Goal: Task Accomplishment & Management: Use online tool/utility

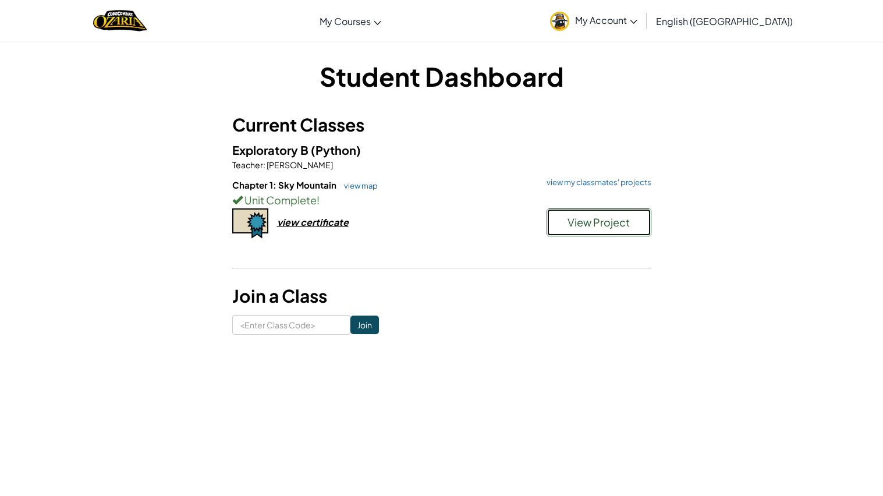
click at [565, 225] on button "View Project" at bounding box center [598, 222] width 105 height 28
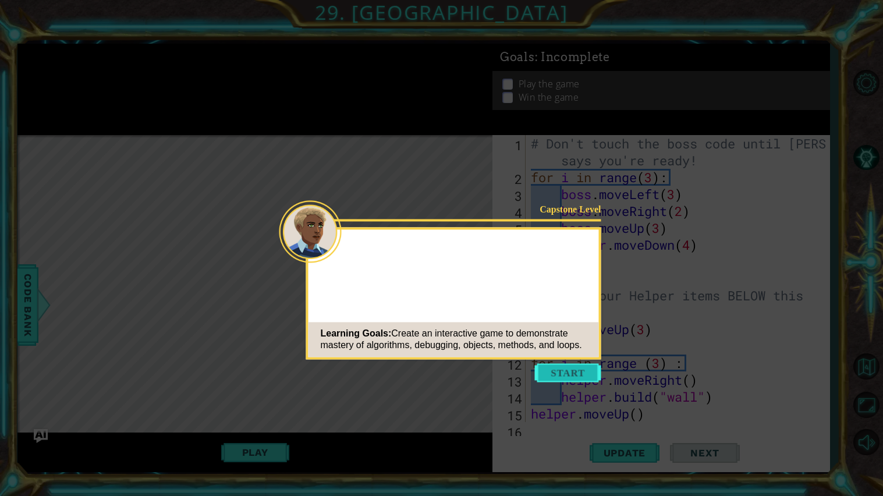
click at [548, 372] on button "Start" at bounding box center [568, 372] width 66 height 19
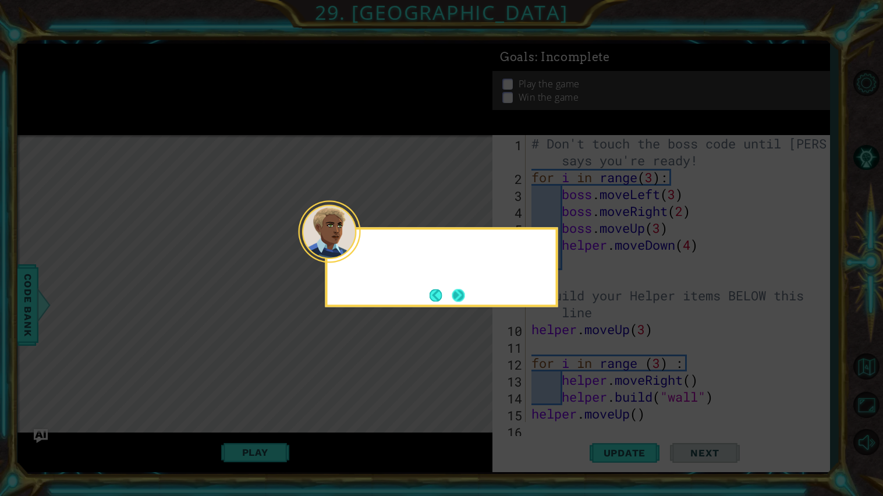
click at [357, 251] on div at bounding box center [329, 231] width 62 height 62
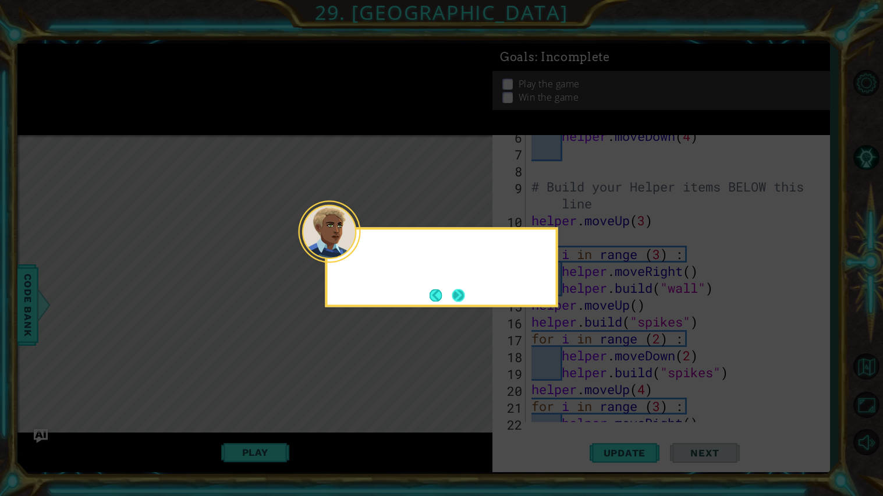
click at [459, 296] on button "Next" at bounding box center [458, 295] width 13 height 13
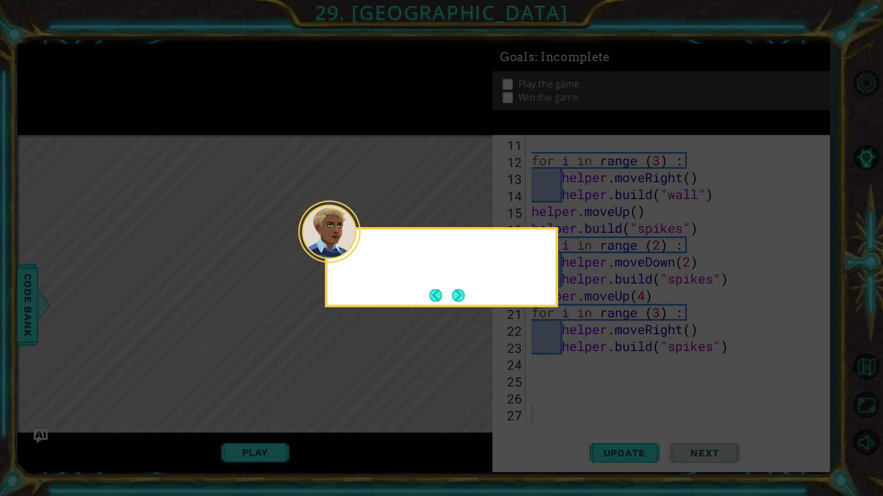
scroll to position [202, 0]
click at [460, 294] on button "Next" at bounding box center [458, 295] width 13 height 13
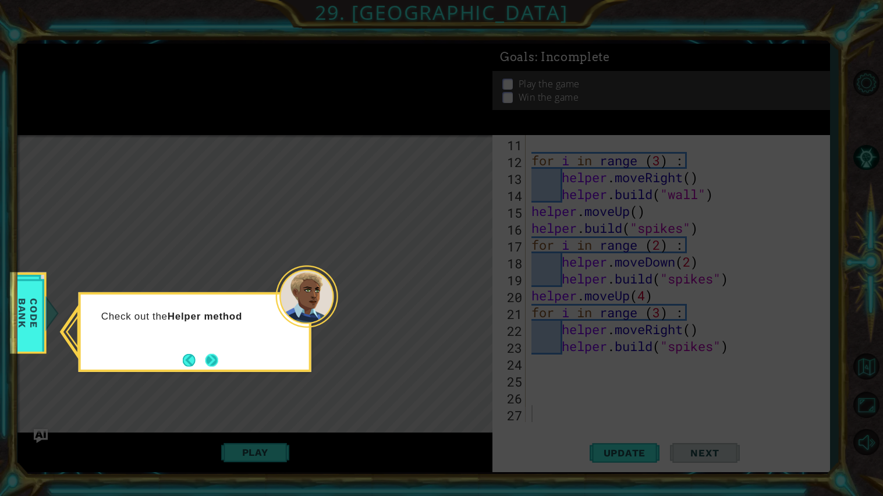
click at [210, 363] on button "Next" at bounding box center [211, 360] width 13 height 13
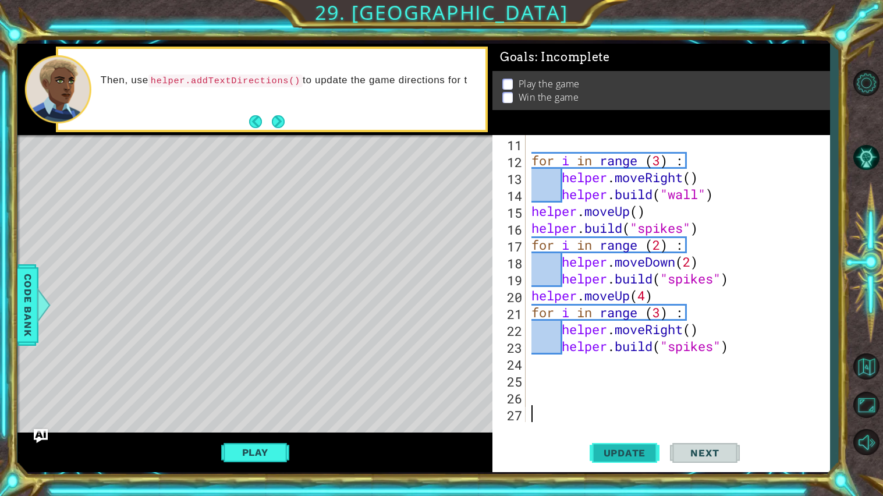
click at [637, 461] on button "Update" at bounding box center [624, 453] width 70 height 34
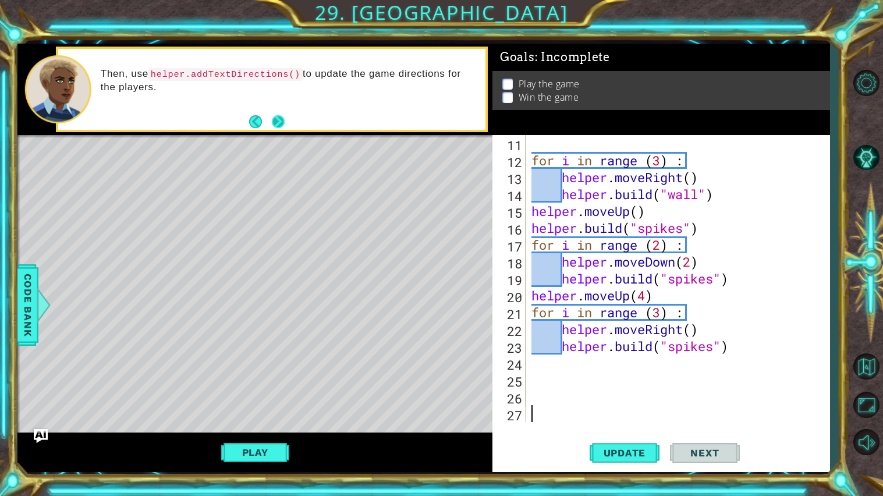
click at [278, 122] on button "Next" at bounding box center [278, 121] width 13 height 13
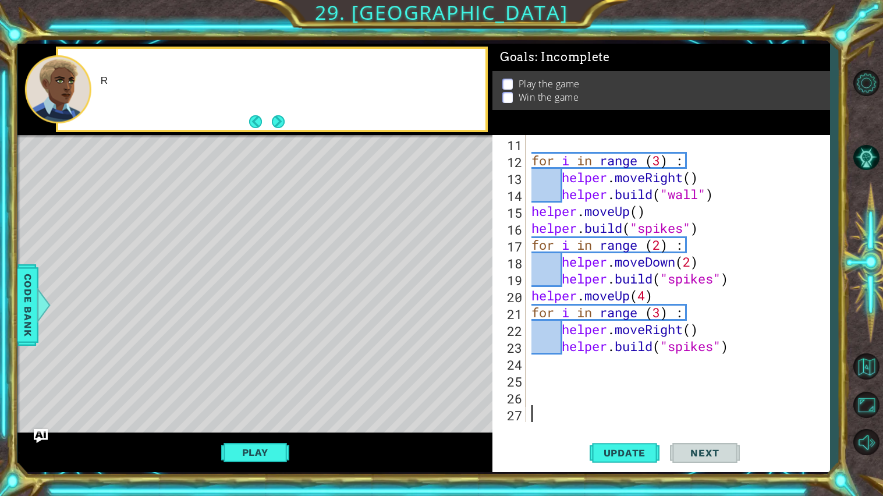
click at [278, 122] on button "Next" at bounding box center [278, 121] width 13 height 13
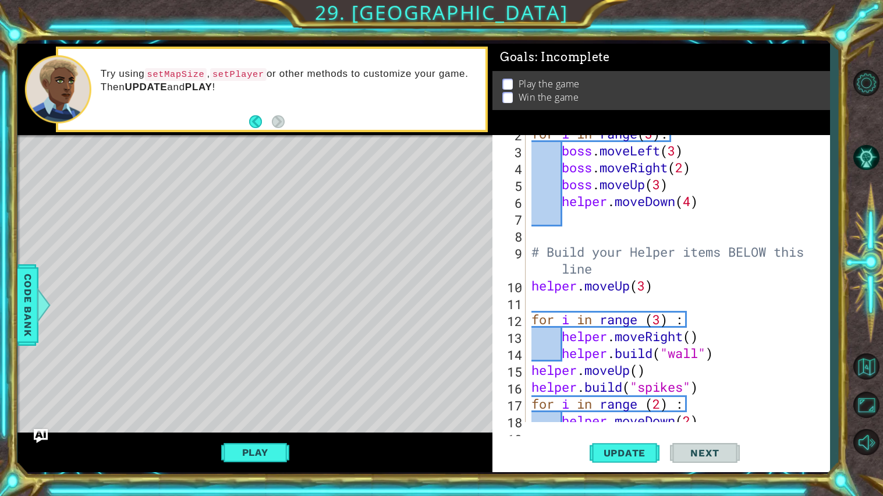
scroll to position [0, 0]
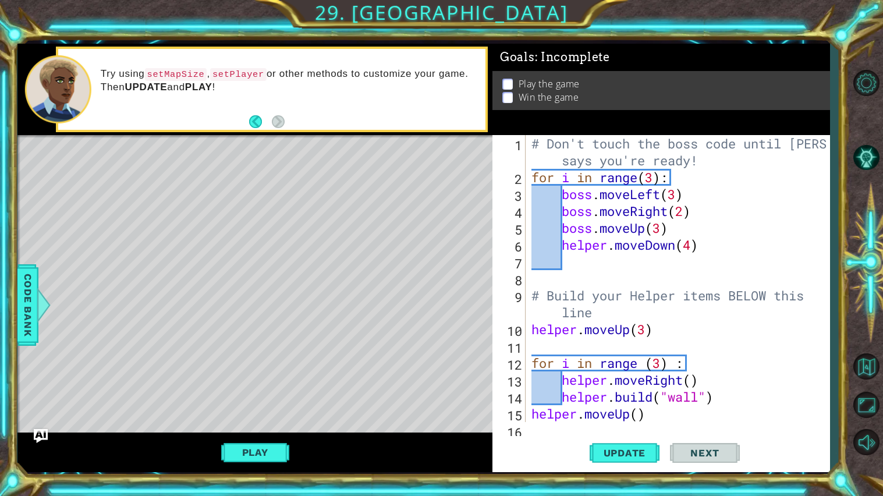
type textarea "helper.moveDown(4)"
click at [710, 246] on div "# Don't touch the boss code until Vega says you're ready! for i in range ( 3 ) …" at bounding box center [680, 303] width 303 height 337
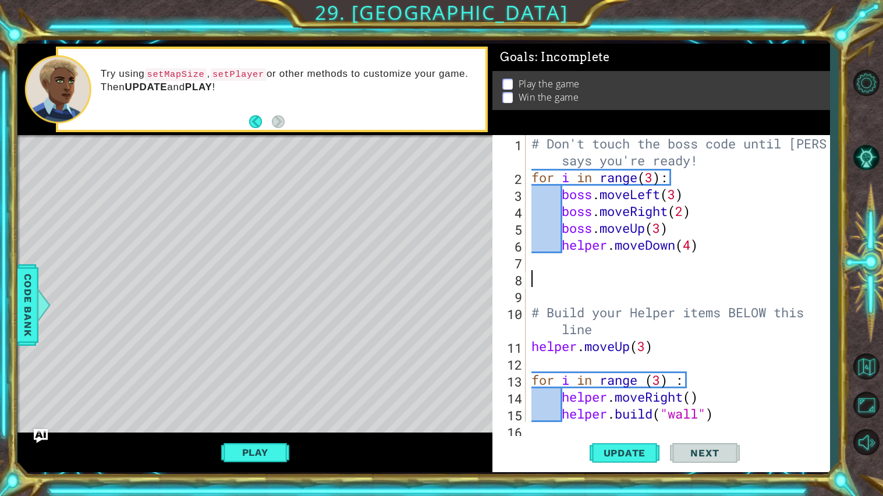
click at [710, 246] on div "# Don't touch the boss code until Vega says you're ready! for i in range ( 3 ) …" at bounding box center [680, 303] width 303 height 337
click at [658, 346] on div "# Don't touch the boss code until Vega says you're ready! for i in range ( 3 ) …" at bounding box center [680, 303] width 303 height 337
type textarea "# Build your Helper items BELOW this line"
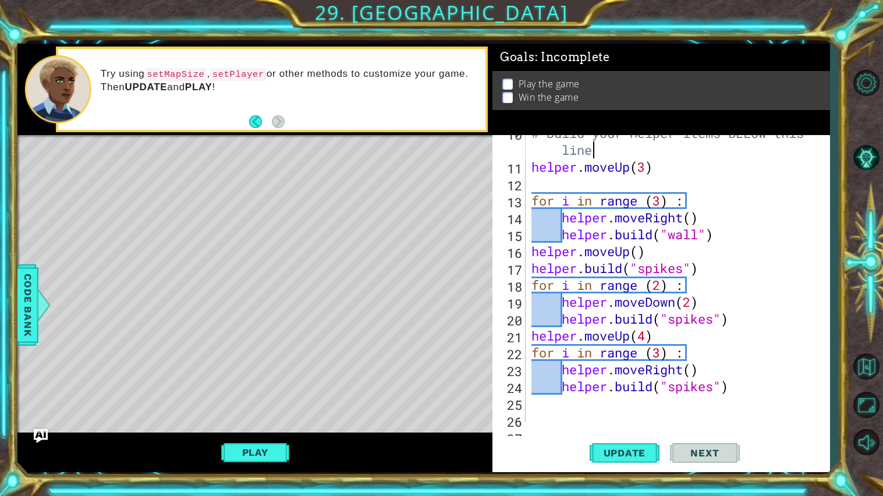
scroll to position [219, 0]
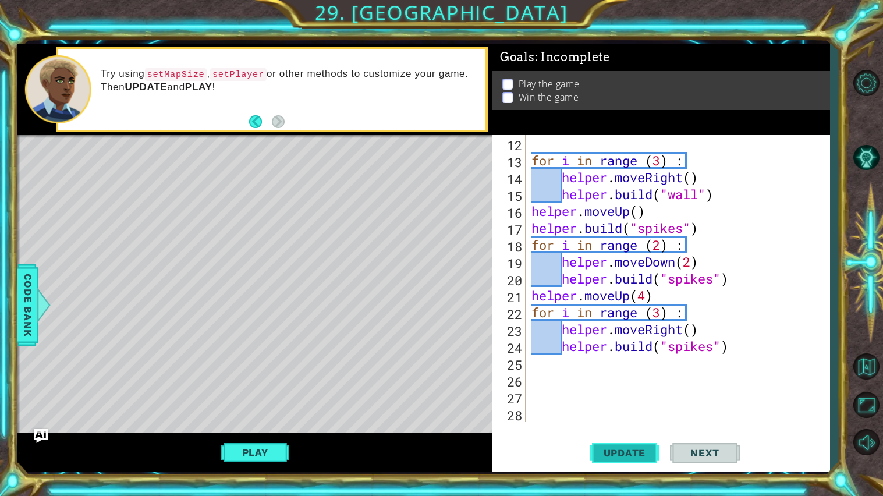
click at [645, 456] on span "Update" at bounding box center [625, 453] width 66 height 12
click at [744, 349] on div "for i in range ( 3 ) : helper . moveRight ( ) helper . build ( "wall" ) helper …" at bounding box center [680, 295] width 303 height 321
type textarea "helper.build("spikes")"
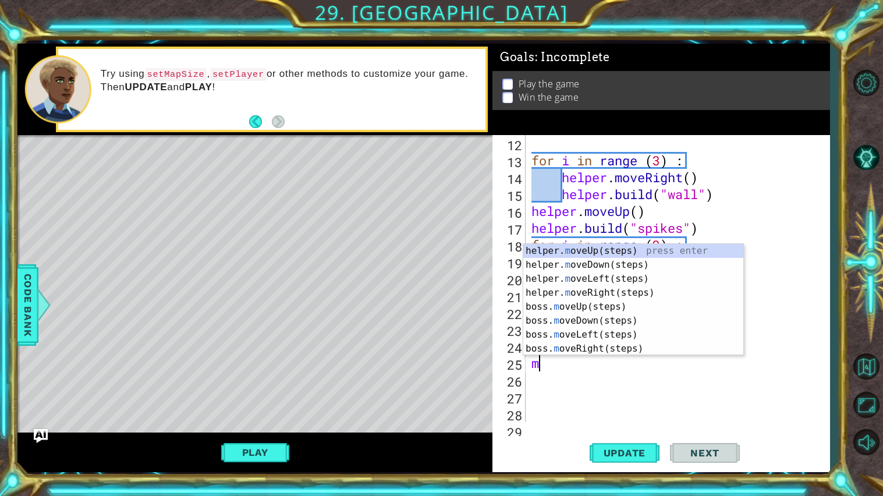
type textarea "mo"
click at [653, 259] on div "helper. mo veUp(steps) press enter helper. mo veDown(steps) press enter helper.…" at bounding box center [633, 314] width 220 height 140
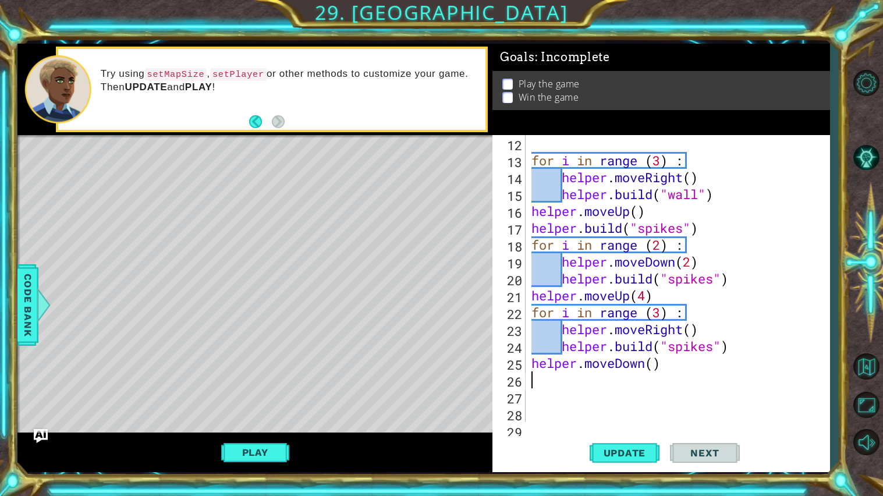
click at [652, 367] on div "for i in range ( 3 ) : helper . moveRight ( ) helper . build ( "wall" ) helper …" at bounding box center [680, 295] width 303 height 321
type textarea "helper.moveDown()"
click at [681, 365] on div "for i in range ( 3 ) : helper . moveRight ( ) helper . build ( "wall" ) helper …" at bounding box center [680, 295] width 303 height 321
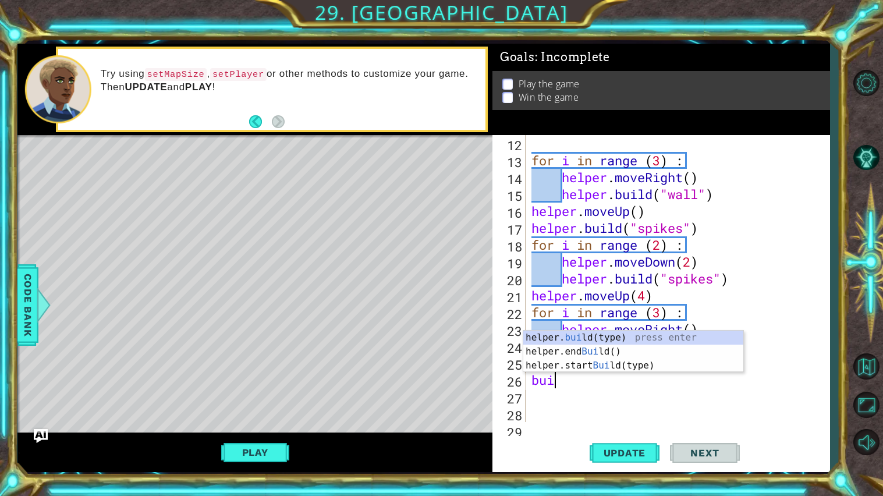
scroll to position [0, 1]
click at [664, 309] on div "for i in range ( 3 ) : helper . moveRight ( ) helper . build ( "wall" ) helper …" at bounding box center [680, 295] width 303 height 321
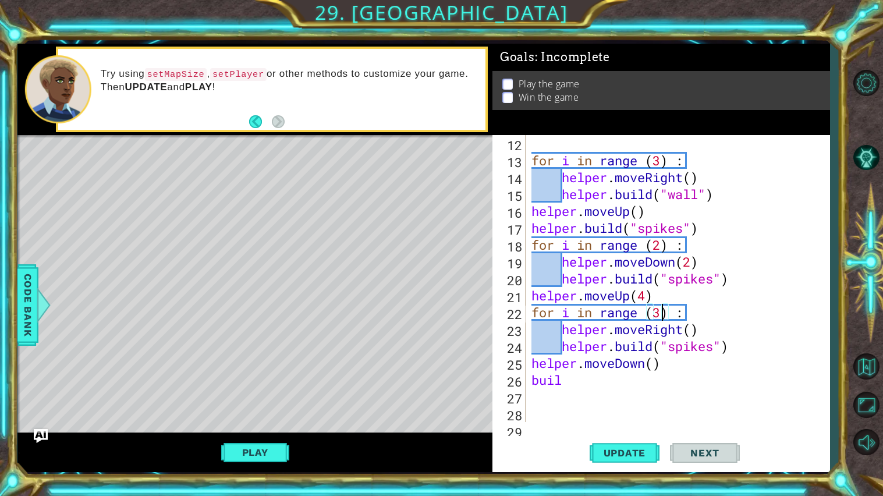
click at [587, 374] on div "for i in range ( 3 ) : helper . moveRight ( ) helper . build ( "wall" ) helper …" at bounding box center [680, 295] width 303 height 321
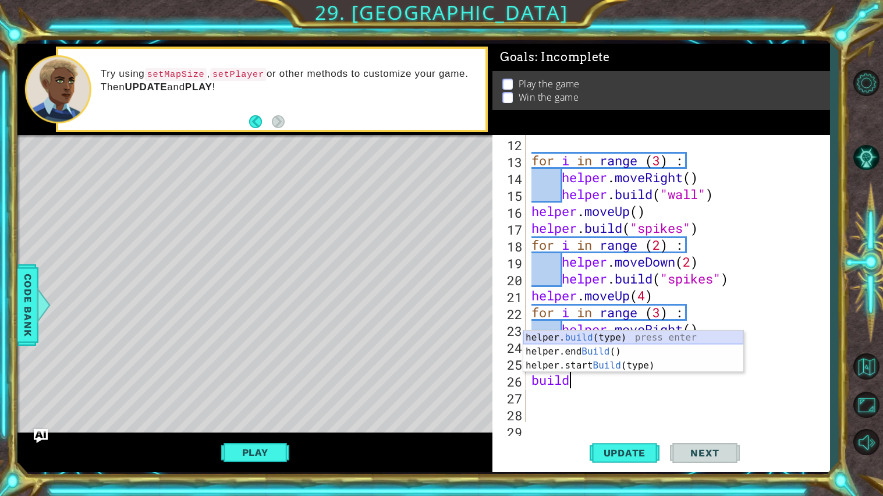
click at [584, 332] on div "helper. build (type) press enter helper.end Build () press enter helper.start B…" at bounding box center [633, 366] width 220 height 70
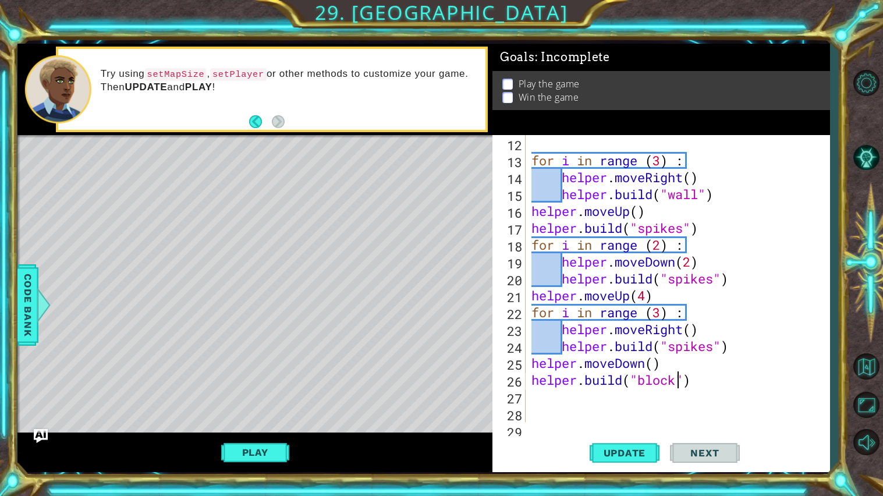
scroll to position [0, 6]
click at [627, 460] on button "Update" at bounding box center [624, 453] width 70 height 34
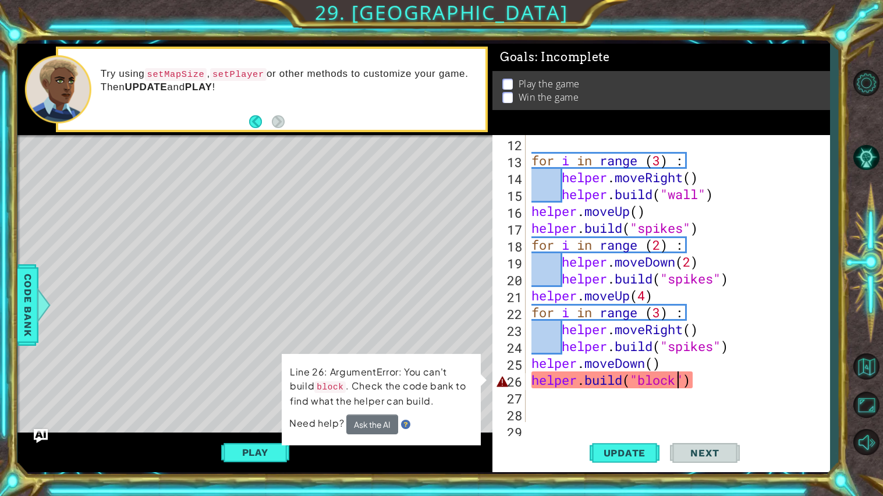
scroll to position [0, 7]
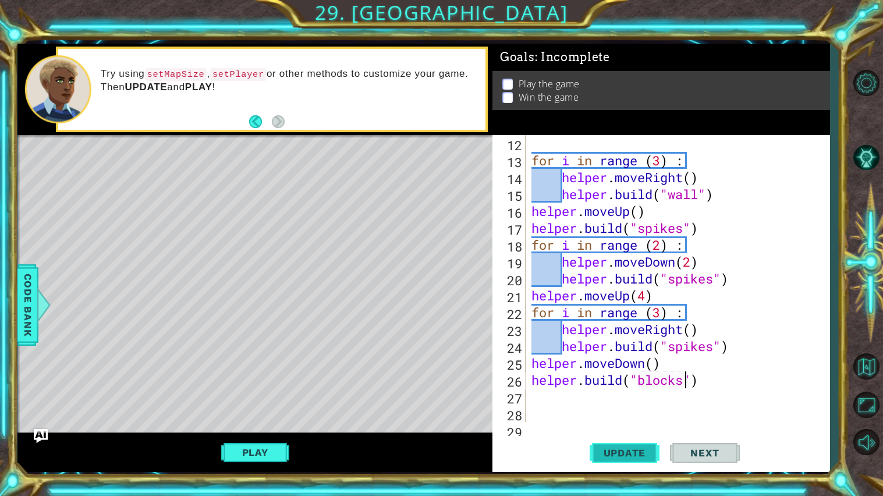
type textarea "helper.build("blocks")"
click at [641, 448] on span "Update" at bounding box center [625, 453] width 66 height 12
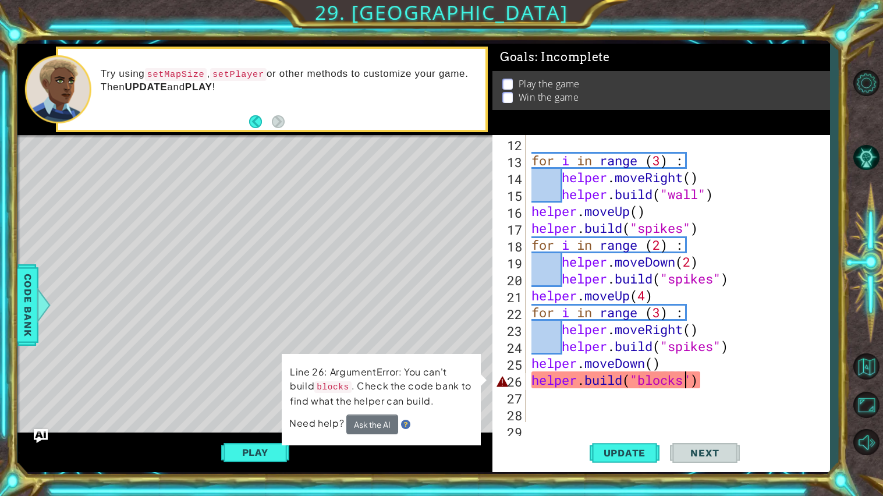
click at [717, 378] on div "for i in range ( 3 ) : helper . moveRight ( ) helper . build ( "wall" ) helper …" at bounding box center [680, 295] width 303 height 321
click at [371, 435] on div "Line 26: ArgumentError: You can't build blocks . Check the code bank to find wh…" at bounding box center [381, 399] width 199 height 91
click at [373, 429] on button "Ask the AI" at bounding box center [372, 424] width 52 height 20
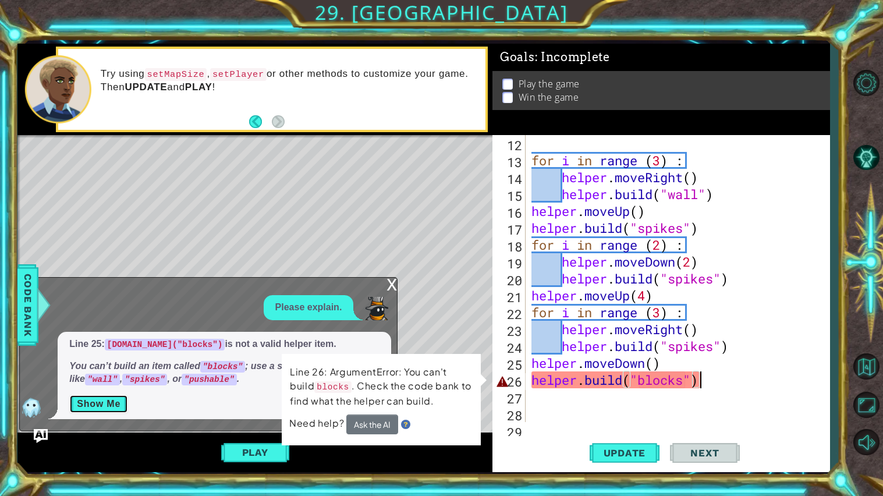
click at [106, 410] on button "Show Me" at bounding box center [98, 404] width 59 height 19
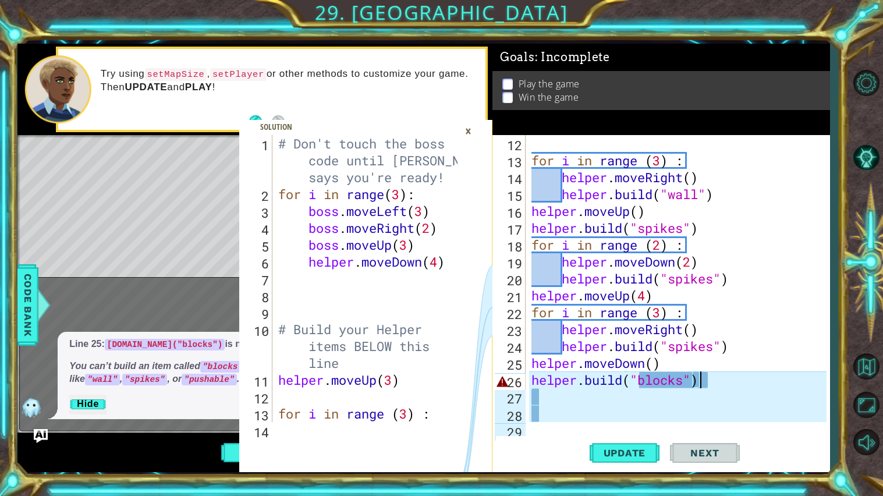
click at [470, 128] on div "×" at bounding box center [468, 131] width 18 height 20
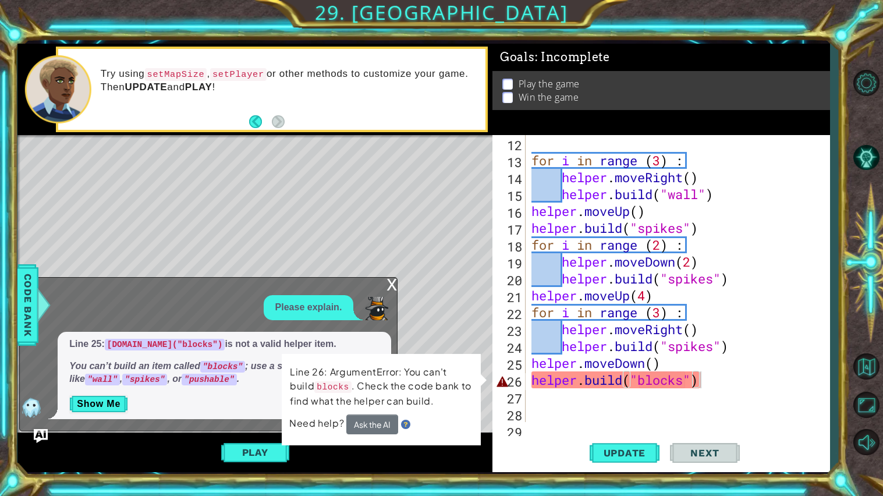
click at [684, 381] on div "for i in range ( 3 ) : helper . moveRight ( ) helper . build ( "wall" ) helper …" at bounding box center [680, 295] width 303 height 321
drag, startPoint x: 716, startPoint y: 382, endPoint x: 524, endPoint y: 375, distance: 191.6
click at [524, 375] on div "helper.build("blocks") 12 13 14 15 16 17 18 19 20 21 22 23 24 25 26 27 28 29 fo…" at bounding box center [659, 278] width 334 height 287
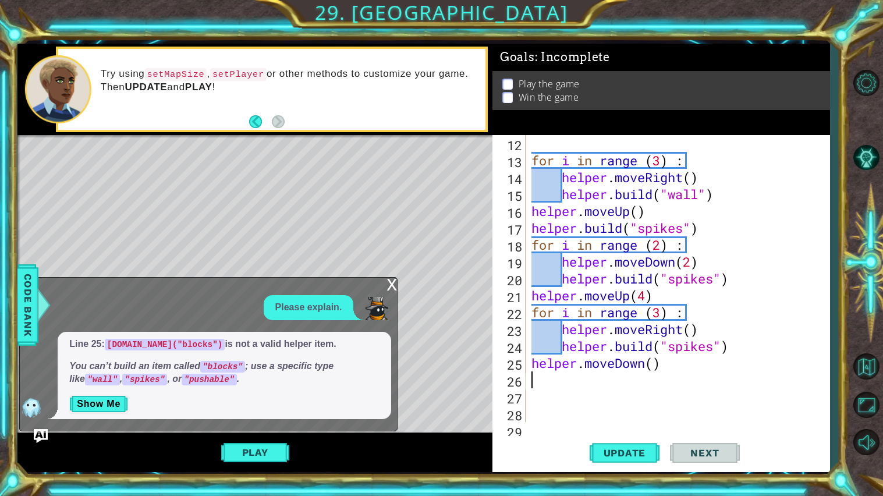
scroll to position [0, 0]
type textarea "helper.moveDown()"
click at [388, 283] on div "x" at bounding box center [391, 284] width 10 height 12
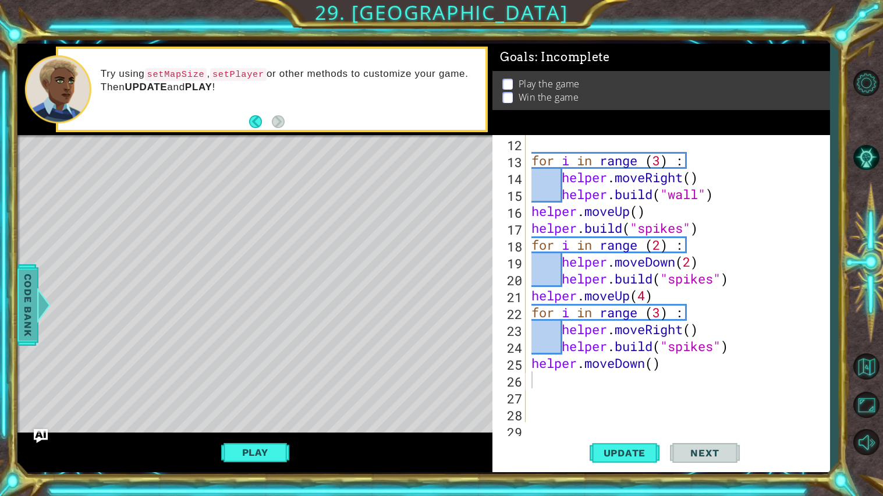
click at [40, 307] on div at bounding box center [44, 304] width 15 height 35
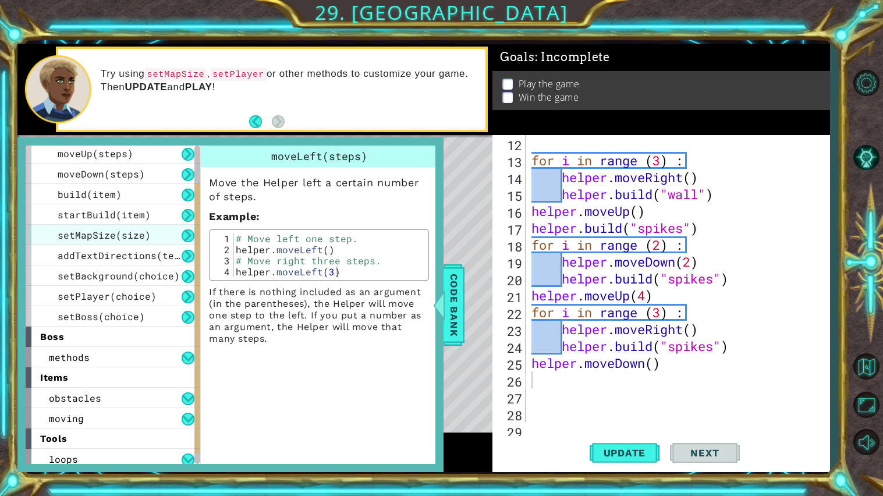
scroll to position [88, 0]
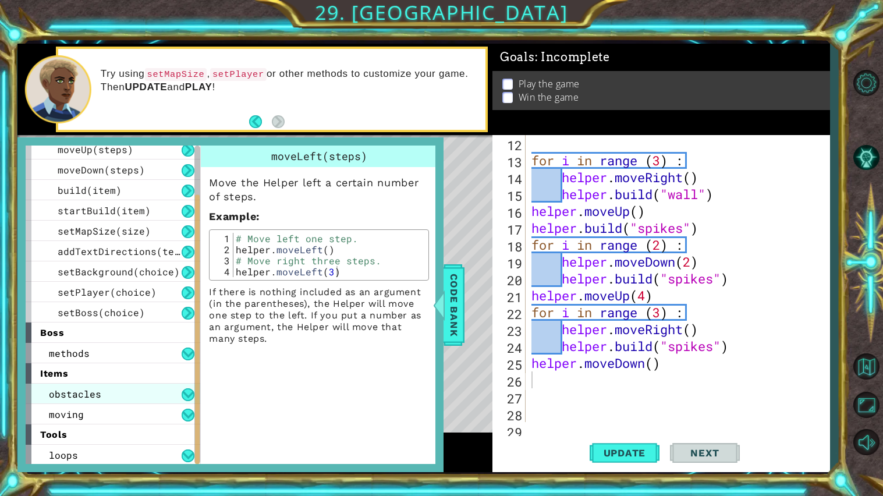
click at [87, 395] on span "obstacles" at bounding box center [75, 394] width 52 height 12
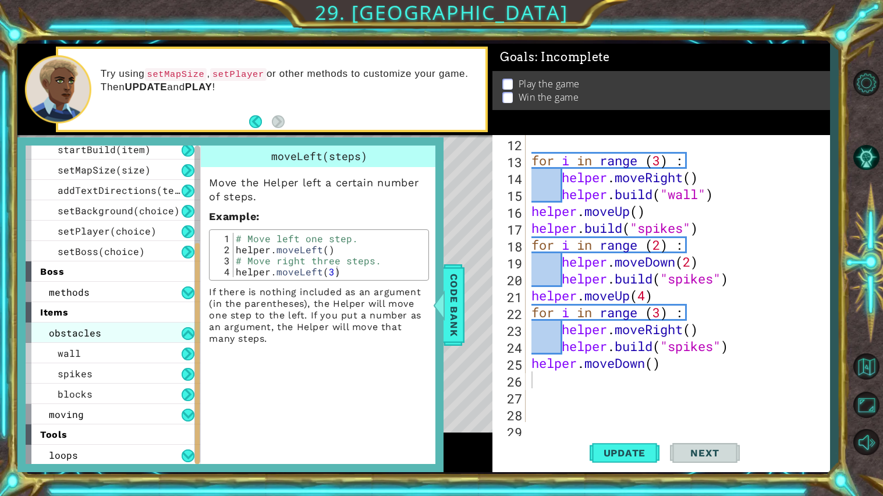
click at [87, 395] on span "blocks" at bounding box center [75, 394] width 35 height 12
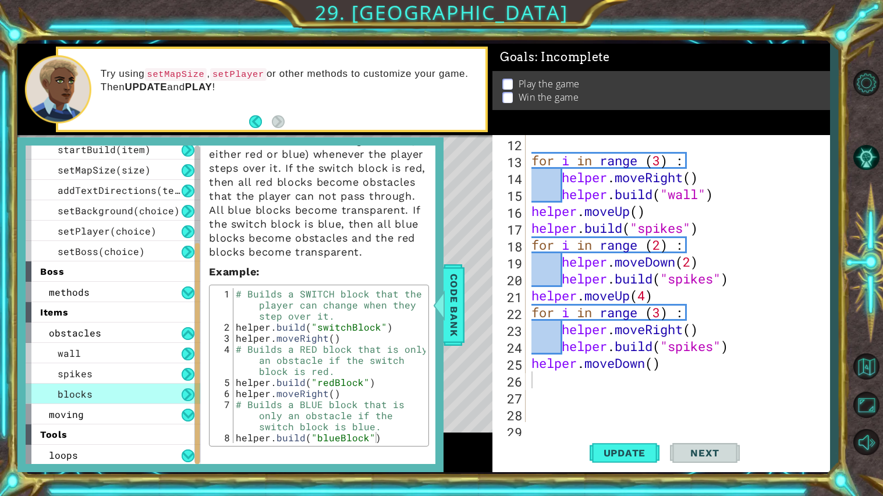
scroll to position [0, 0]
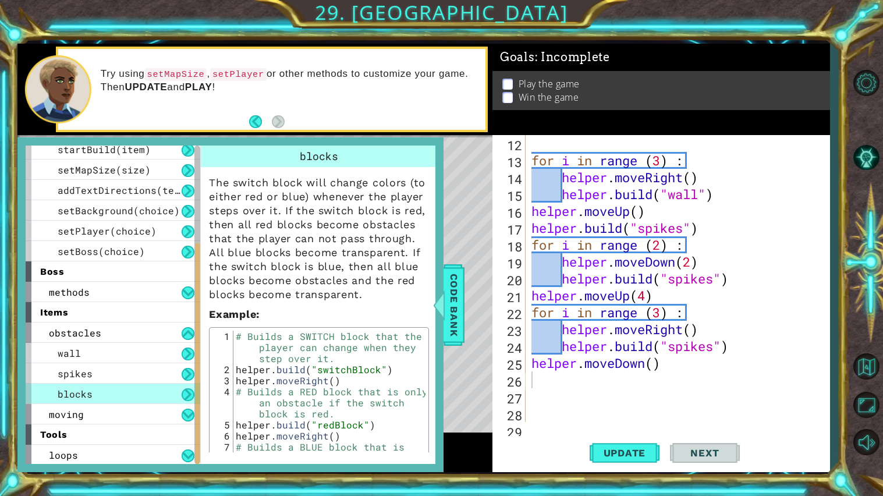
click at [566, 376] on div "for i in range ( 3 ) : helper . moveRight ( ) helper . build ( "wall" ) helper …" at bounding box center [680, 295] width 303 height 321
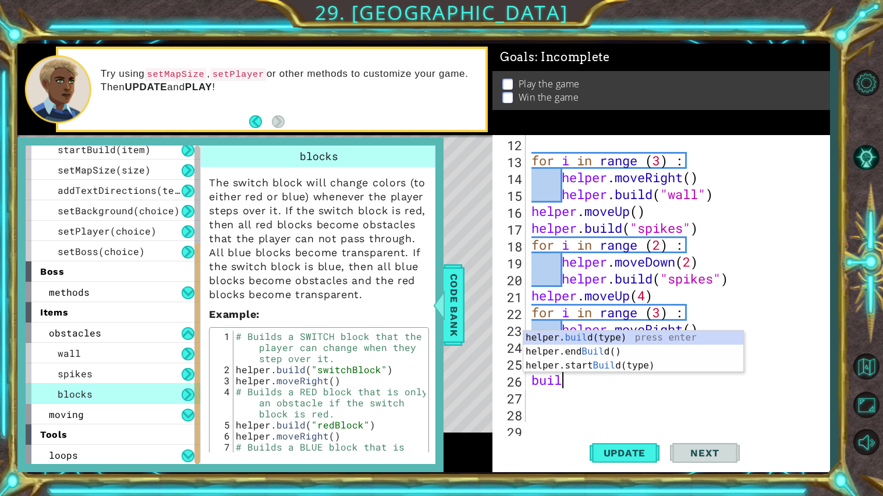
scroll to position [0, 1]
click at [567, 340] on div "helper. build (type) press enter helper.end Build () press enter helper.start B…" at bounding box center [633, 366] width 220 height 70
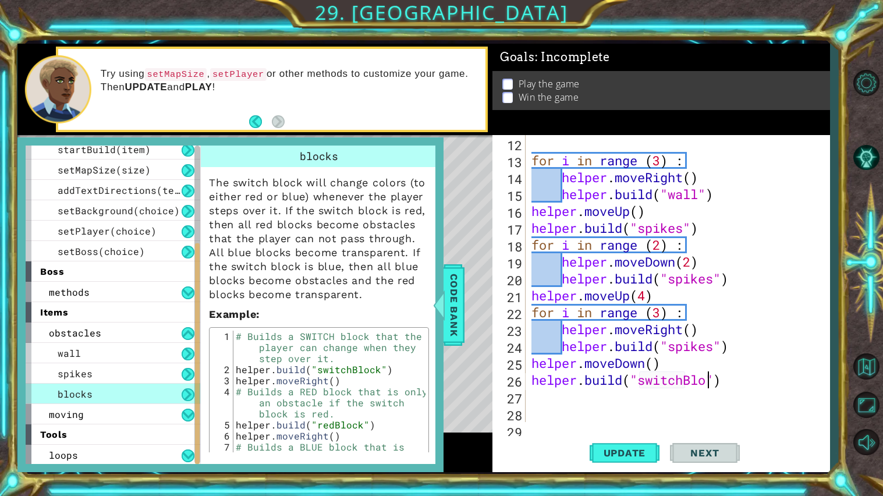
scroll to position [0, 8]
type textarea "helper.build("switchBlock")"
click at [620, 458] on span "Update" at bounding box center [625, 453] width 66 height 12
click at [463, 285] on span "Code Bank" at bounding box center [454, 304] width 19 height 71
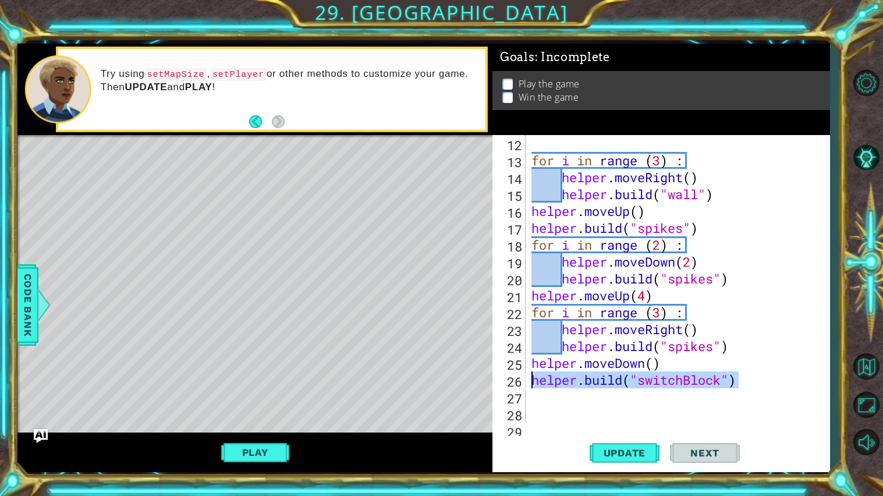
drag, startPoint x: 755, startPoint y: 383, endPoint x: 530, endPoint y: 376, distance: 225.3
click at [530, 376] on div "for i in range ( 3 ) : helper . moveRight ( ) helper . build ( "wall" ) helper …" at bounding box center [680, 295] width 303 height 321
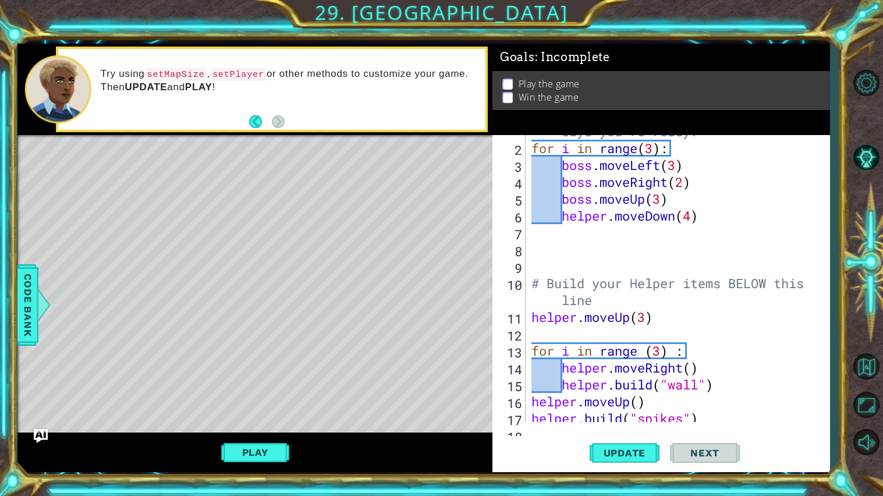
scroll to position [0, 0]
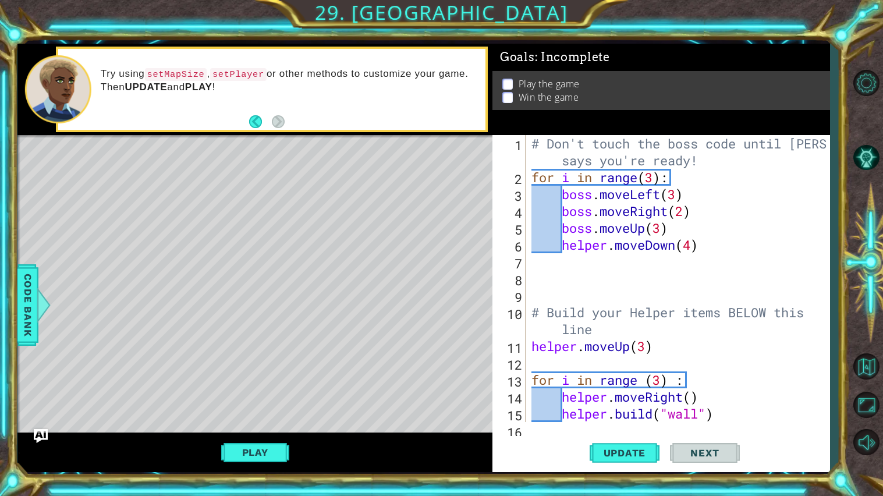
click at [621, 326] on div "# Don't touch the boss code until Vega says you're ready! for i in range ( 3 ) …" at bounding box center [680, 303] width 303 height 337
type textarea "# Build your Helper items BELOW this line"
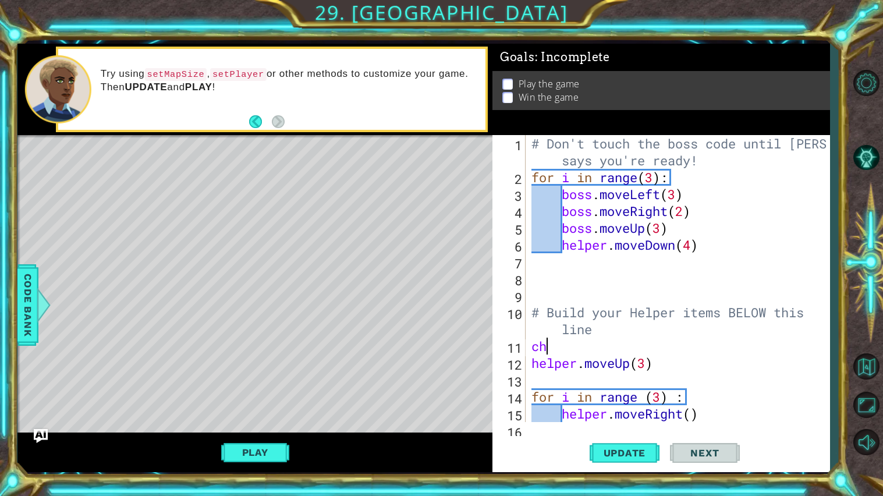
type textarea "c"
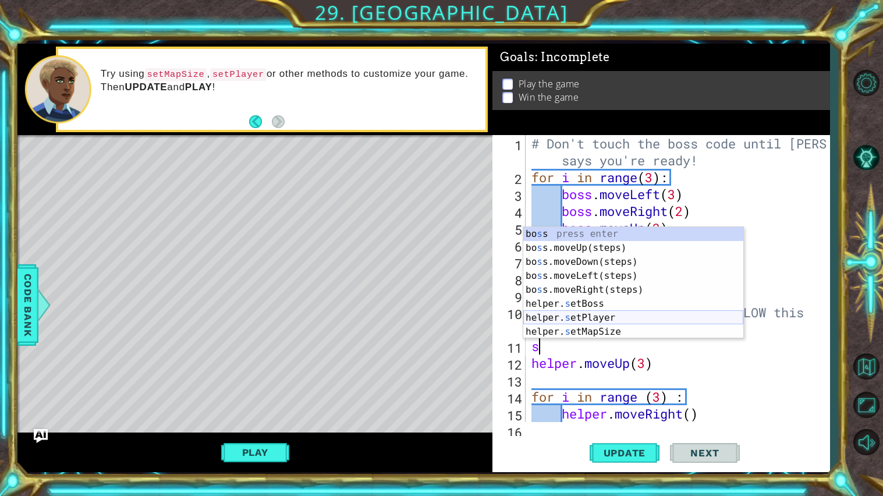
click at [613, 321] on div "bo s s press enter bo s s.moveUp(steps) press enter bo s s.moveDown(steps) pres…" at bounding box center [633, 297] width 220 height 140
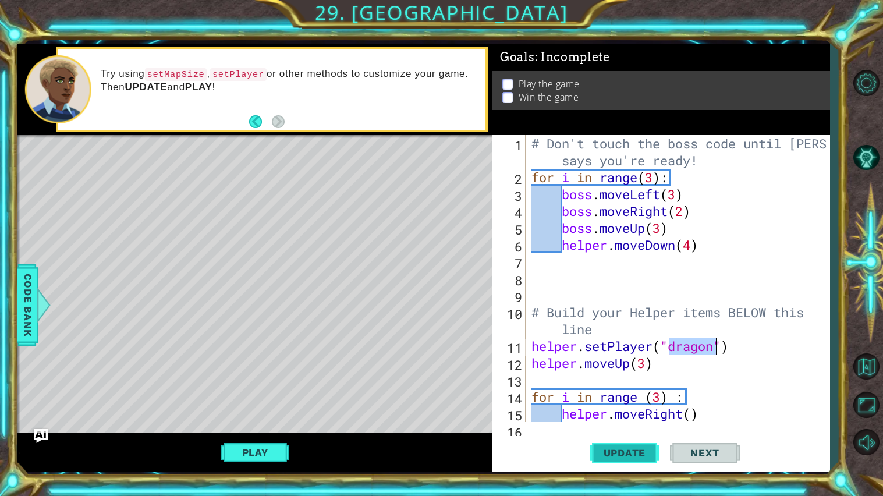
type textarea "helper.setPlayer("dragon")"
click at [641, 456] on span "Update" at bounding box center [625, 453] width 66 height 12
click at [733, 347] on div "# Don't touch the boss code until Vega says you're ready! for i in range ( 3 ) …" at bounding box center [680, 303] width 303 height 337
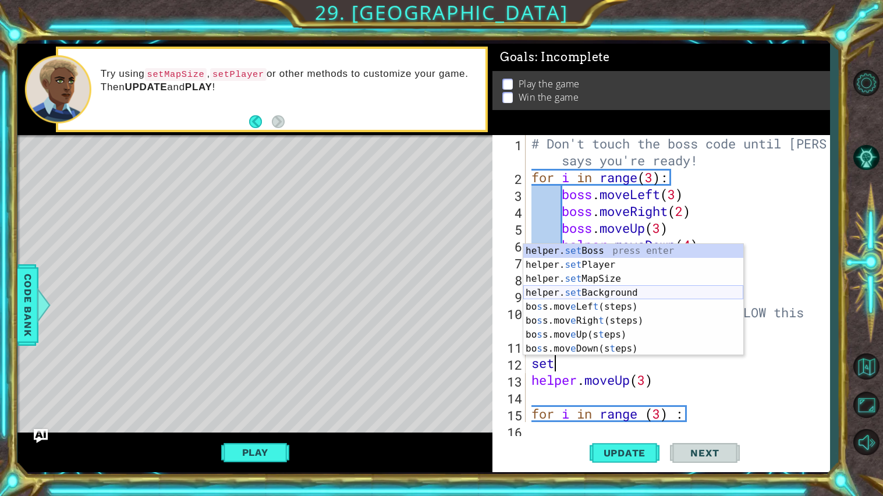
click at [649, 289] on div "helper. set Boss press enter helper. set Player press enter helper. set MapSize…" at bounding box center [633, 314] width 220 height 140
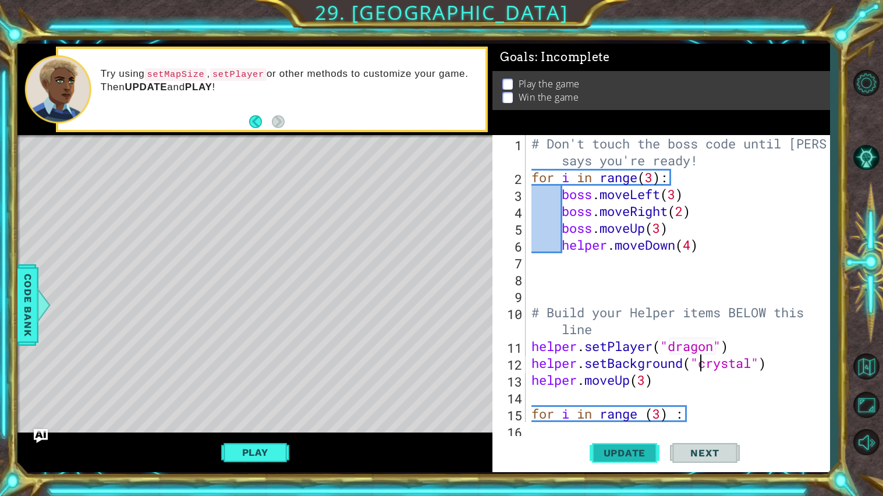
click at [642, 447] on span "Update" at bounding box center [625, 453] width 66 height 12
click at [679, 193] on div "# Don't touch the boss code until Vega says you're ready! for i in range ( 3 ) …" at bounding box center [680, 303] width 303 height 337
click at [684, 213] on div "# Don't touch the boss code until Vega says you're ready! for i in range ( 3 ) …" at bounding box center [680, 303] width 303 height 337
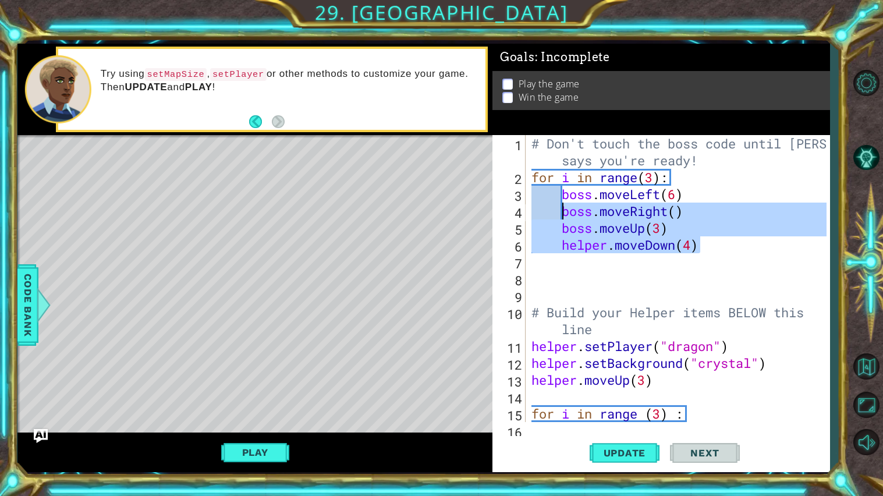
drag, startPoint x: 704, startPoint y: 250, endPoint x: 564, endPoint y: 208, distance: 146.5
click at [564, 208] on div "# Don't touch the boss code until Vega says you're ready! for i in range ( 3 ) …" at bounding box center [680, 303] width 303 height 337
type textarea "boss.moveRight() boss.moveUp(3)"
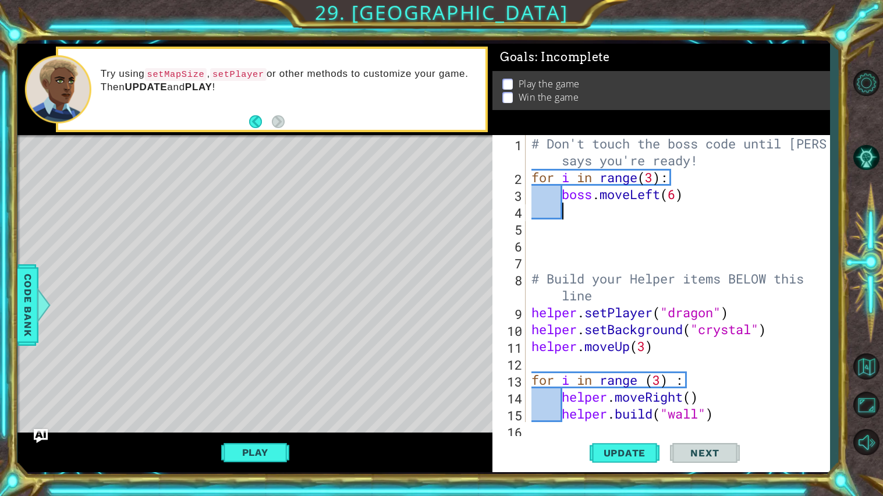
type textarea "b"
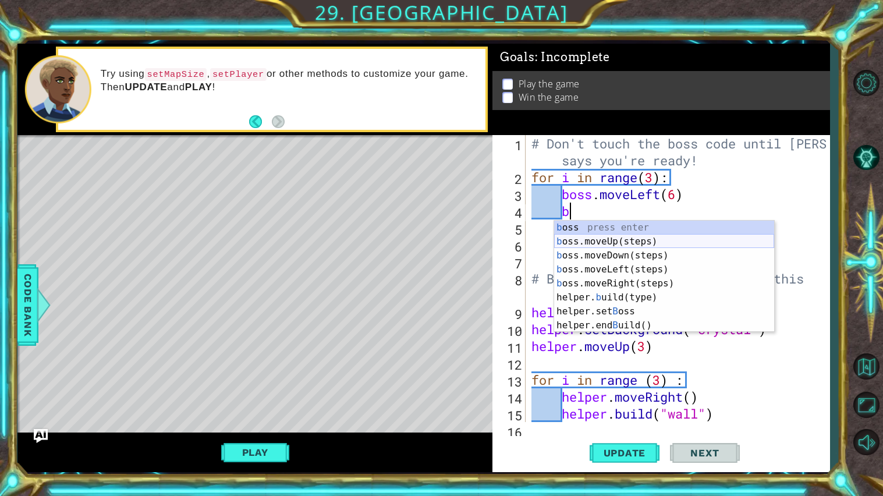
click at [608, 243] on div "b oss press enter b oss.moveUp(steps) press enter b oss.moveDown(steps) press e…" at bounding box center [664, 291] width 220 height 140
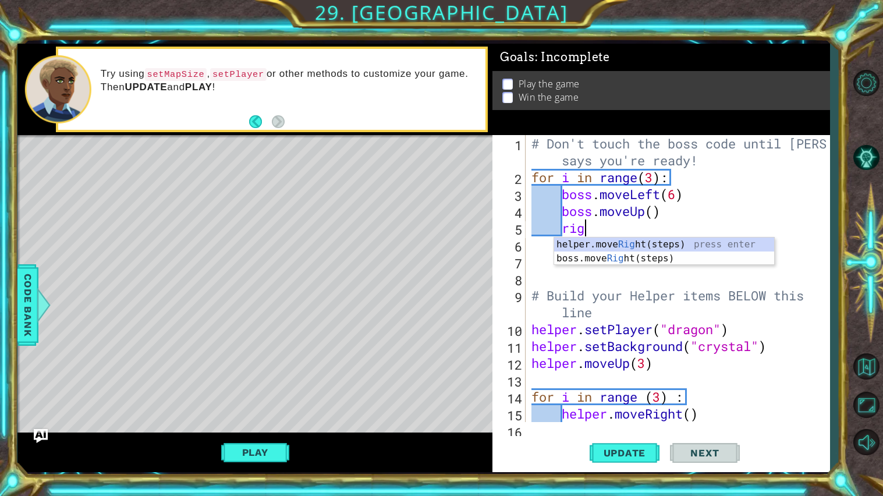
scroll to position [0, 2]
type textarea "right"
click at [659, 242] on div "helper.move Right (steps) press enter boss.move Right (steps) press enter" at bounding box center [664, 265] width 220 height 56
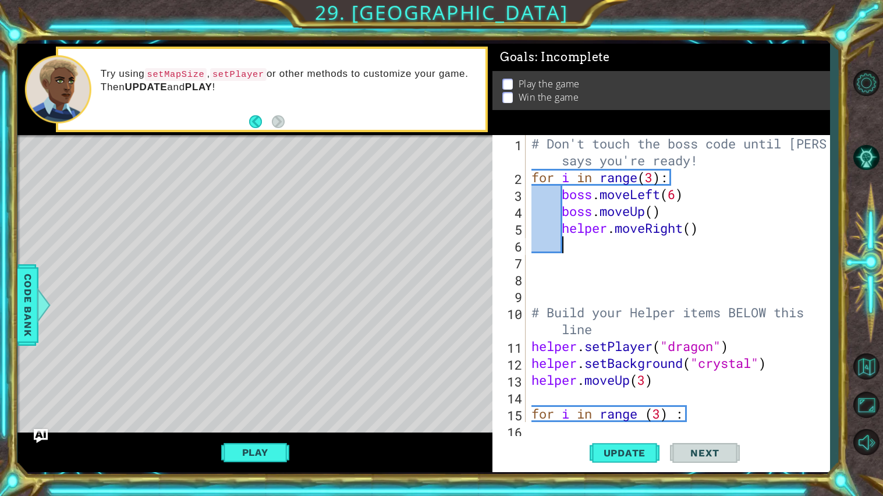
click at [690, 228] on div "# Don't touch the boss code until Vega says you're ready! for i in range ( 3 ) …" at bounding box center [680, 303] width 303 height 337
type textarea "helper.moveRight(6)"
click at [712, 229] on div "# Don't touch the boss code until Vega says you're ready! for i in range ( 3 ) …" at bounding box center [680, 303] width 303 height 337
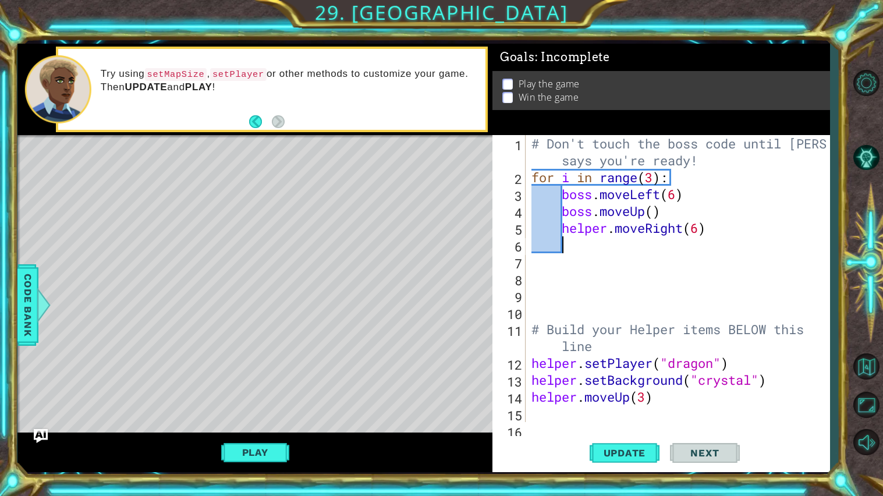
scroll to position [0, 1]
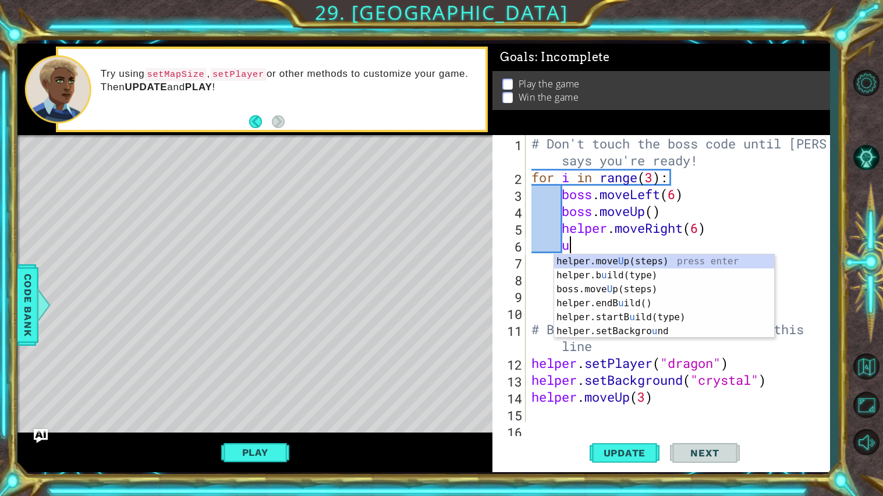
type textarea "up"
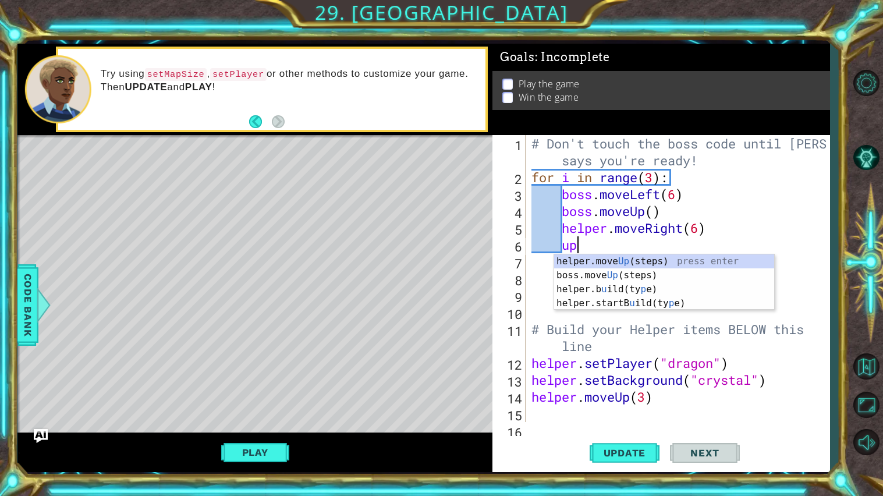
scroll to position [0, 1]
click at [687, 255] on div "helper.move Up (steps) press enter boss.move Up (steps) press enter helper.b u …" at bounding box center [664, 296] width 220 height 84
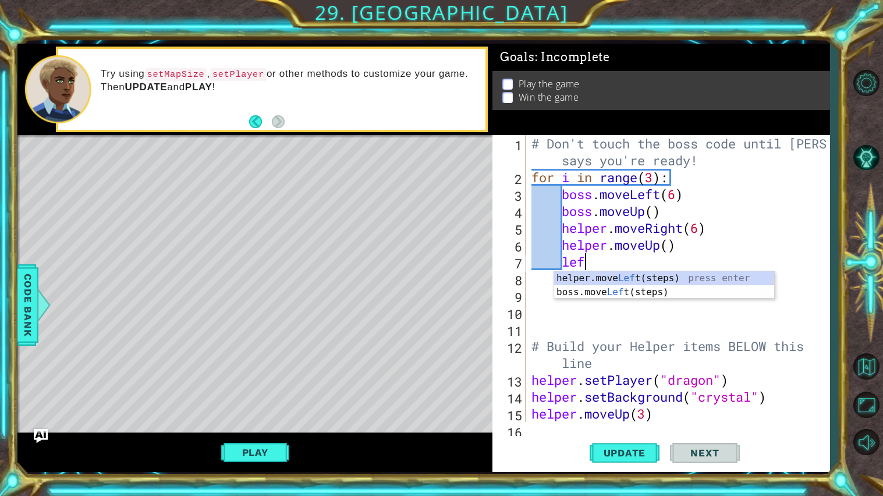
scroll to position [0, 2]
type textarea "left"
click at [639, 276] on div "helper.move Left (steps) press enter boss.move Left (steps) press enter" at bounding box center [664, 299] width 220 height 56
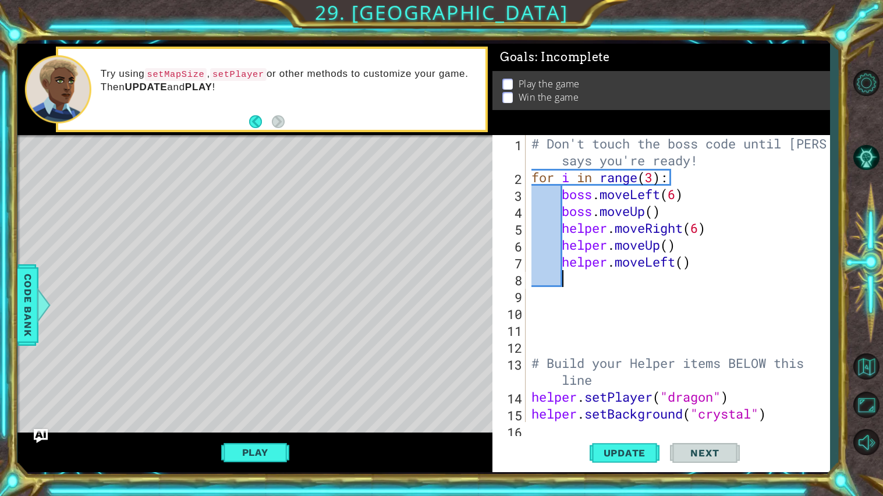
click at [683, 264] on div "# Don't touch the boss code until Vega says you're ready! for i in range ( 3 ) …" at bounding box center [680, 303] width 303 height 337
type textarea "helper.moveLeft(6)"
click at [719, 257] on div "# Don't touch the boss code until Vega says you're ready! for i in range ( 3 ) …" at bounding box center [680, 303] width 303 height 337
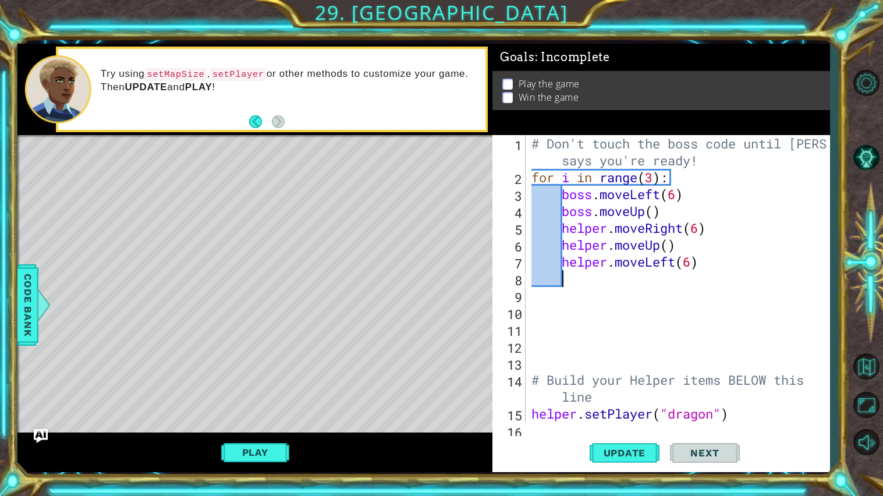
type textarea "u"
drag, startPoint x: 606, startPoint y: 229, endPoint x: 557, endPoint y: 226, distance: 49.0
click at [557, 226] on div "# Don't touch the boss code until Vega says you're ready! for i in range ( 3 ) …" at bounding box center [680, 303] width 303 height 337
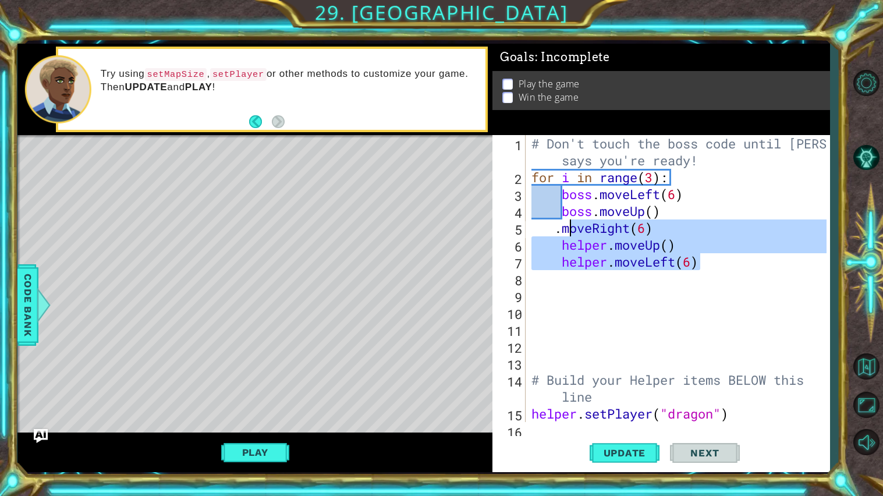
drag, startPoint x: 702, startPoint y: 262, endPoint x: 568, endPoint y: 223, distance: 140.1
click at [568, 223] on div "# Don't touch the boss code until Vega says you're ready! for i in range ( 3 ) …" at bounding box center [680, 303] width 303 height 337
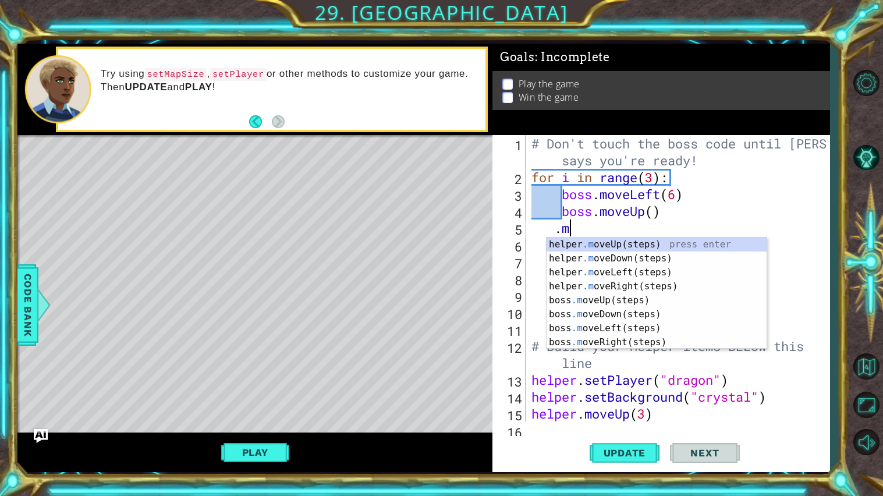
type textarea "."
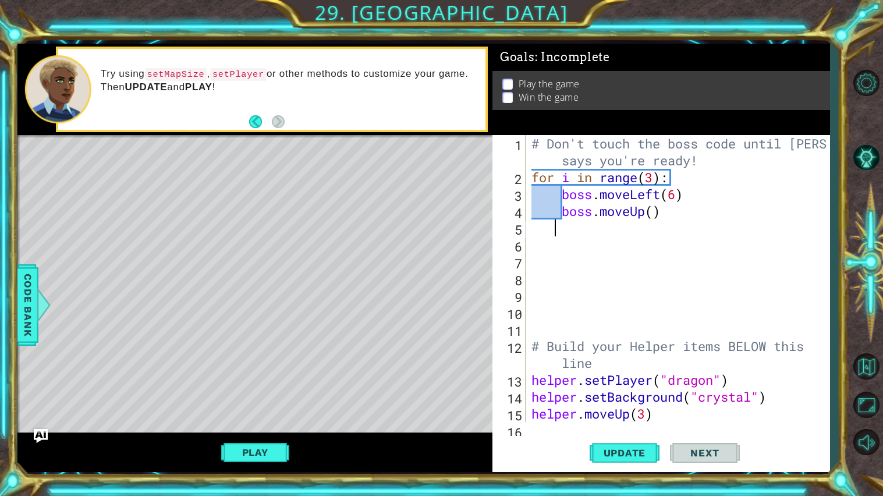
scroll to position [0, 0]
type textarea "boss.moveUp()"
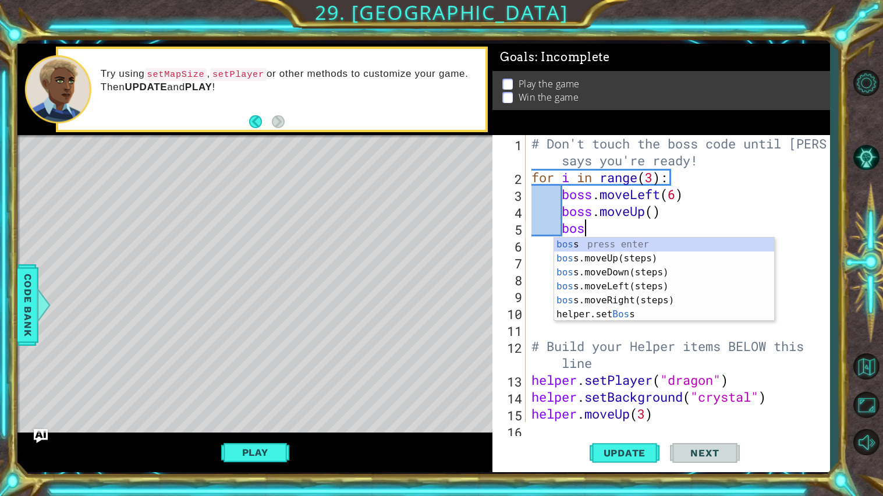
type textarea "boss"
click at [585, 257] on div "boss press enter boss .moveUp(steps) press enter boss .moveDown(steps) press en…" at bounding box center [664, 293] width 220 height 112
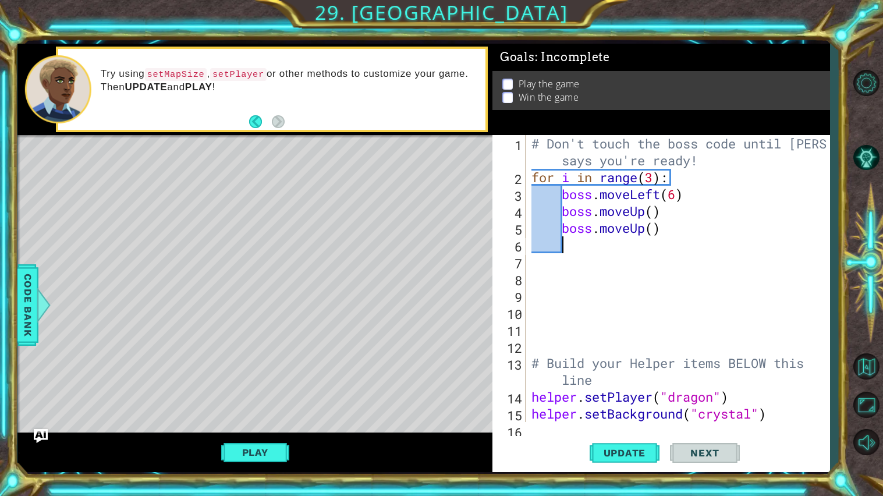
click at [663, 226] on div "# Don't touch the boss code until Vega says you're ready! for i in range ( 3 ) …" at bounding box center [680, 303] width 303 height 337
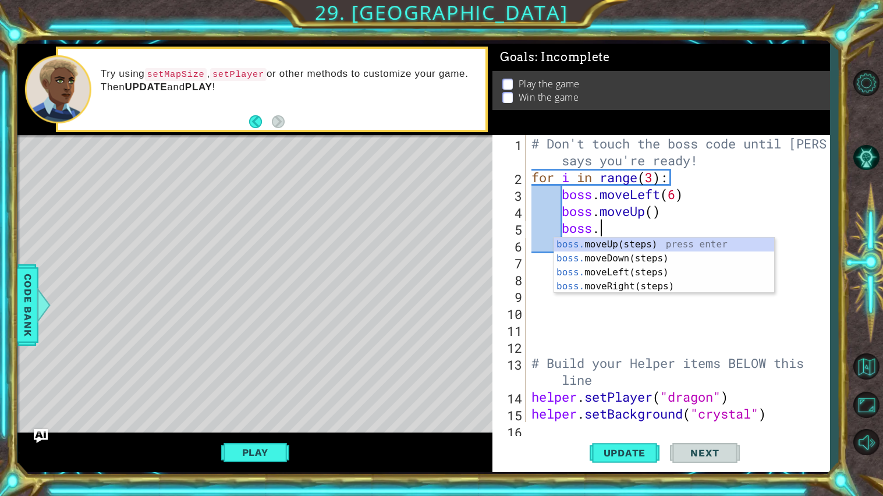
type textarea "boss"
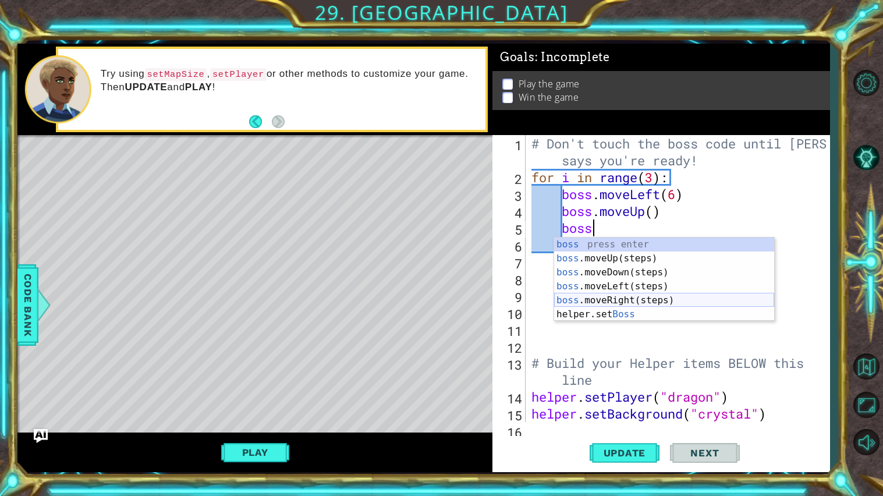
click at [614, 298] on div "boss press enter boss .moveUp(steps) press enter boss .moveDown(steps) press en…" at bounding box center [664, 293] width 220 height 112
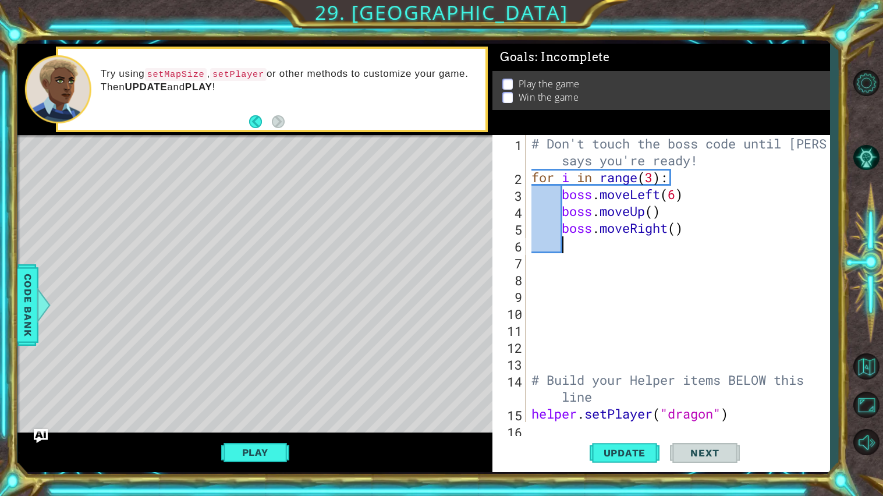
click at [678, 229] on div "# Don't touch the boss code until Vega says you're ready! for i in range ( 3 ) …" at bounding box center [680, 303] width 303 height 337
type textarea "boss.moveRight(6)"
click at [706, 242] on div "# Don't touch the boss code until Vega says you're ready! for i in range ( 3 ) …" at bounding box center [680, 303] width 303 height 337
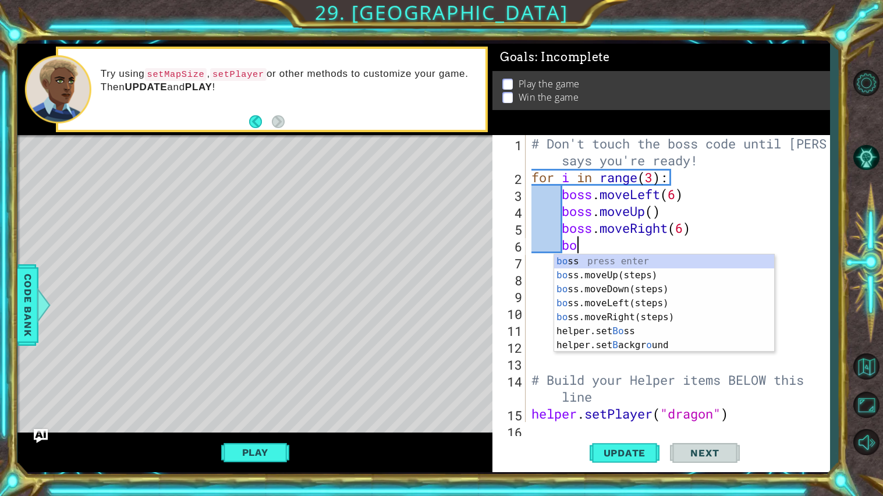
scroll to position [0, 2]
type textarea "boss"
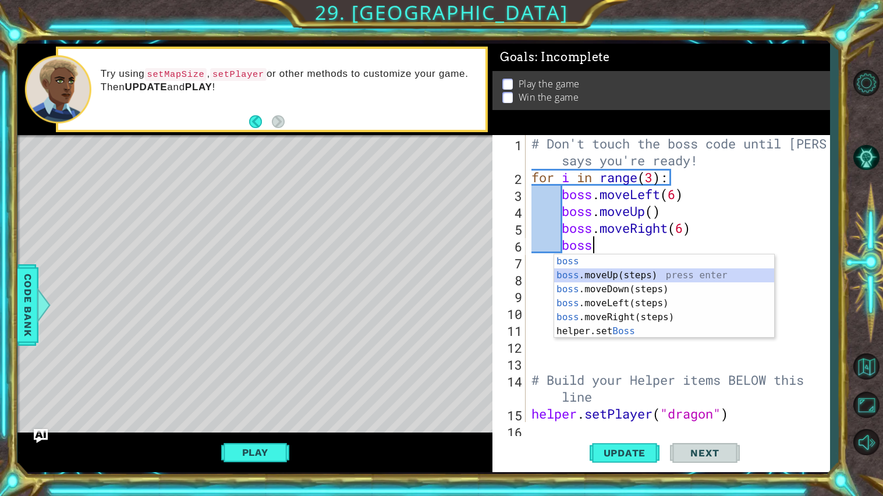
click at [633, 269] on div "boss press enter boss .moveUp(steps) press enter boss .moveDown(steps) press en…" at bounding box center [664, 310] width 220 height 112
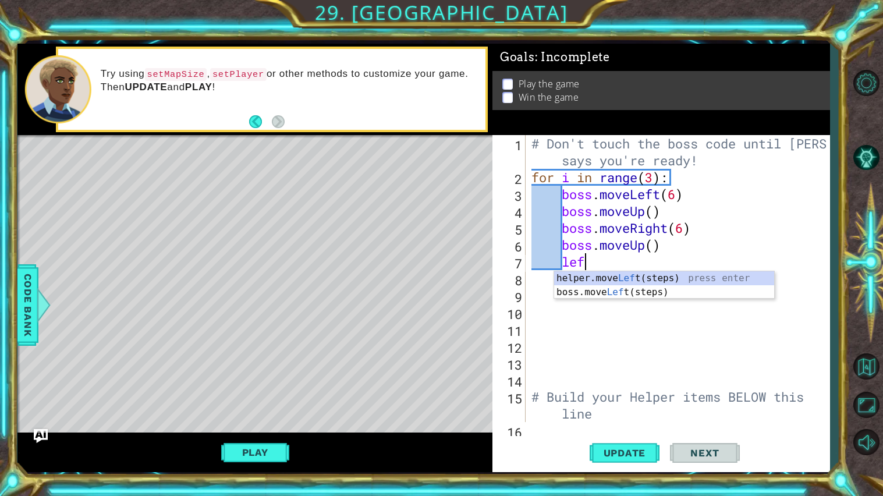
type textarea "left"
click at [614, 293] on div "helper.move Left (steps) press enter boss.move Left (steps) press enter" at bounding box center [664, 299] width 220 height 56
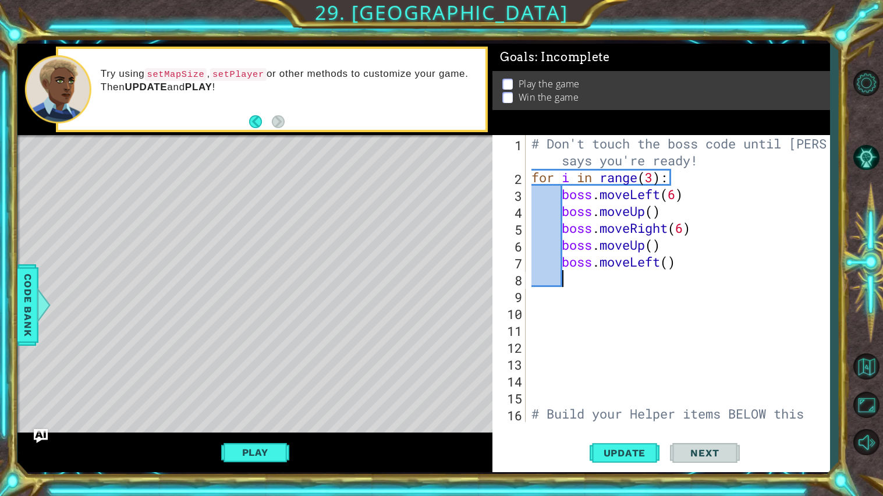
scroll to position [0, 1]
click at [668, 263] on div "# Don't touch the boss code until Vega says you're ready! for i in range ( 3 ) …" at bounding box center [680, 312] width 303 height 354
type textarea "boss.moveLeft(6)"
click at [698, 261] on div "# Don't touch the boss code until Vega says you're ready! for i in range ( 3 ) …" at bounding box center [680, 312] width 303 height 354
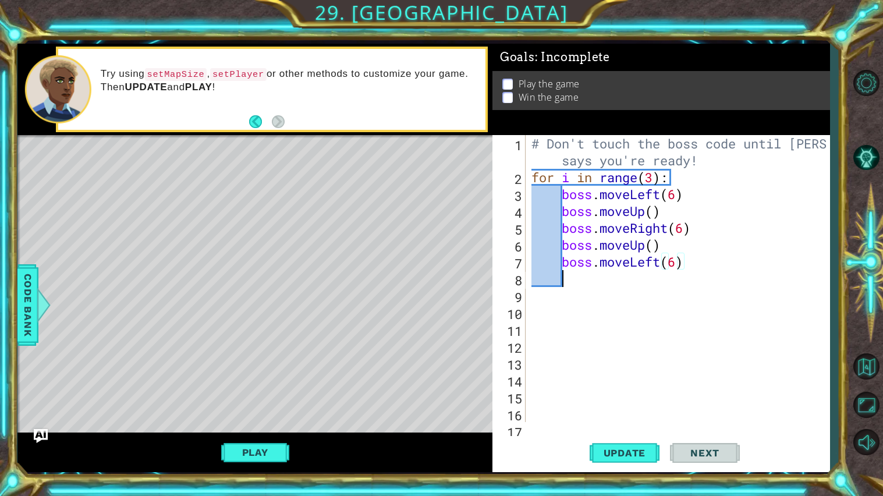
scroll to position [0, 1]
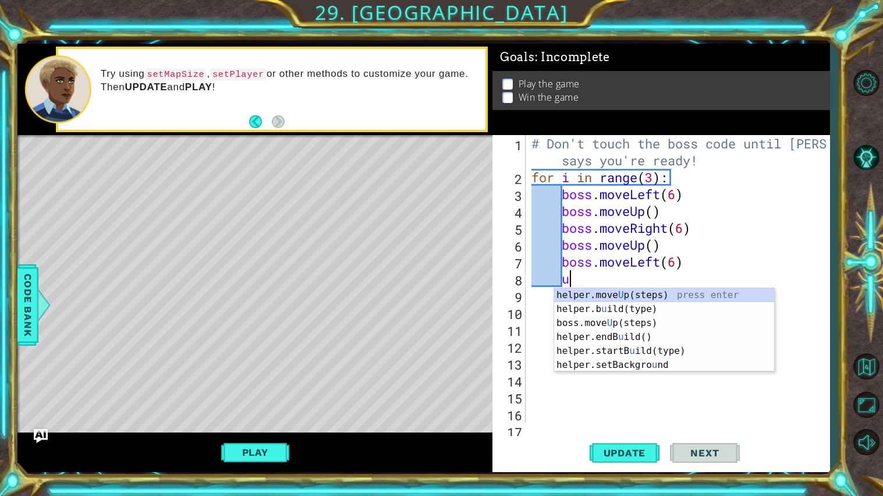
type textarea "up"
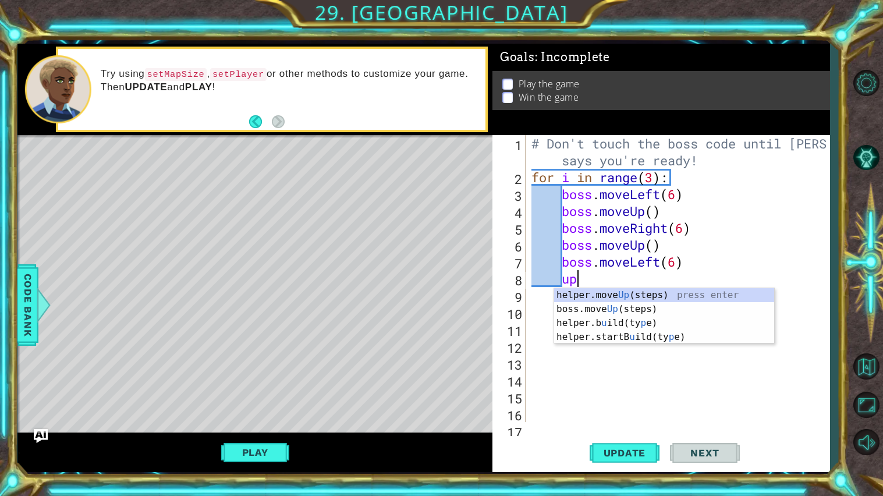
scroll to position [0, 1]
click at [633, 292] on div "helper.move Up (steps) press enter boss.move Up (steps) press enter helper.b u …" at bounding box center [664, 330] width 220 height 84
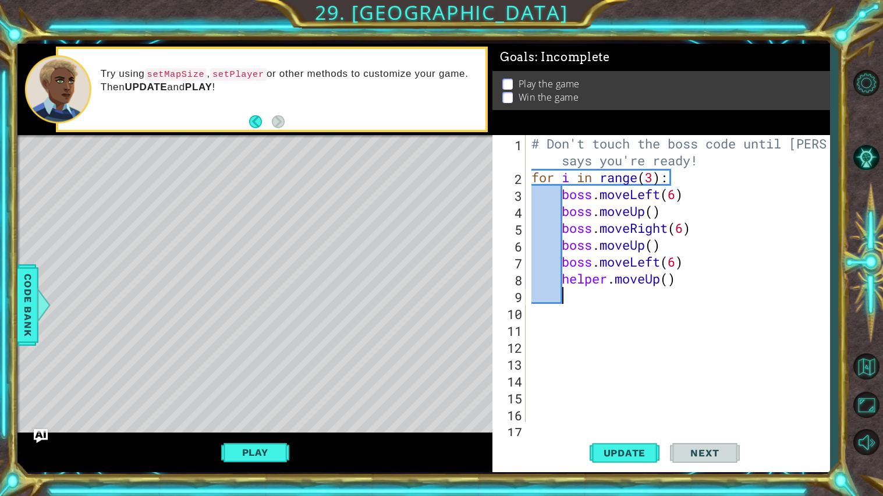
scroll to position [0, 1]
click at [681, 276] on div "# Don't touch the boss code until Vega says you're ready! for i in range ( 3 ) …" at bounding box center [680, 303] width 303 height 337
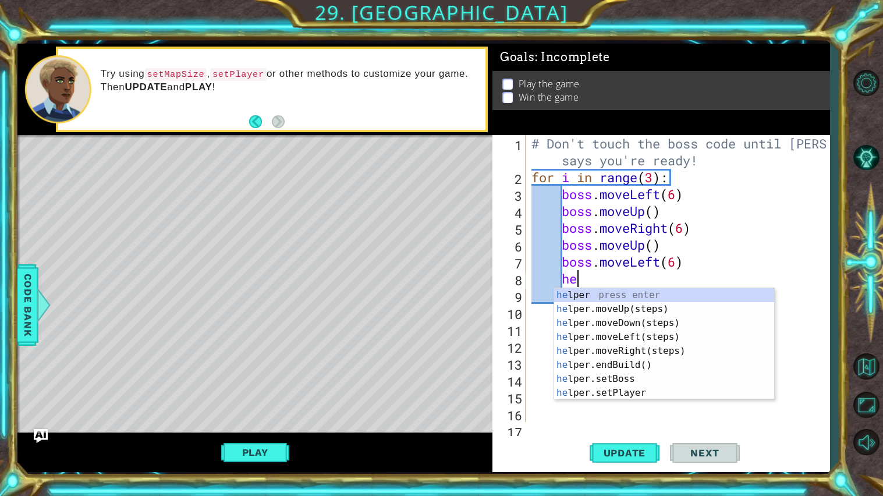
type textarea "h"
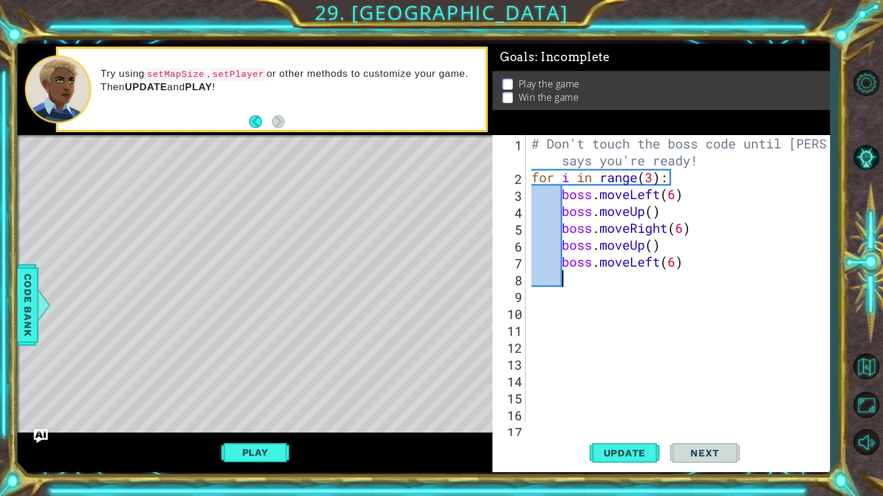
scroll to position [0, 0]
click at [714, 257] on div "# Don't touch the boss code until Vega says you're ready! for i in range ( 3 ) …" at bounding box center [680, 303] width 303 height 337
type textarea "boss.moveLeft(6)"
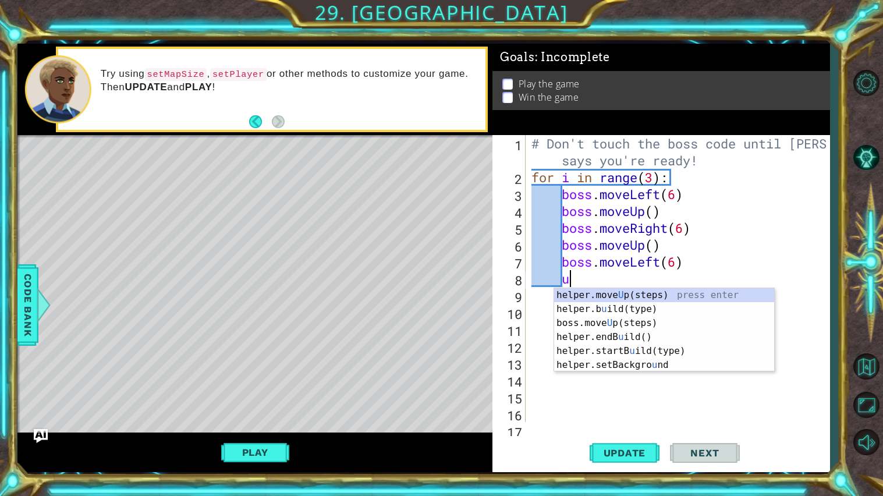
type textarea "up"
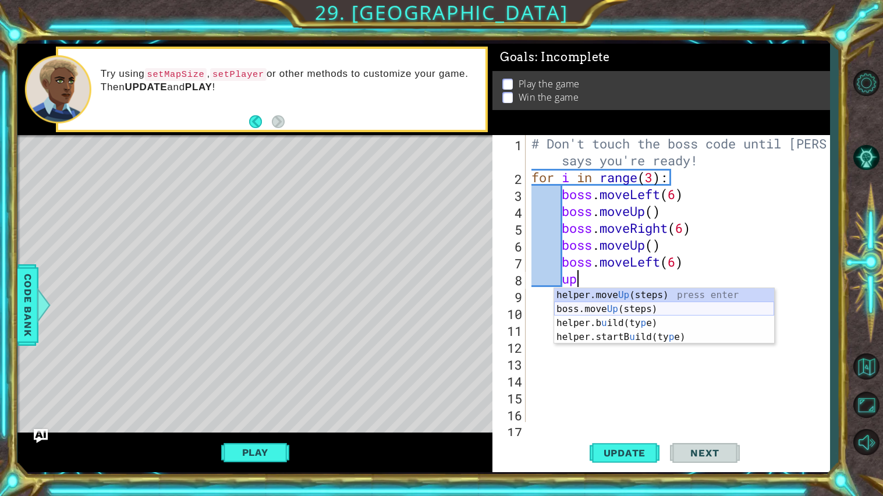
click at [667, 305] on div "helper.move Up (steps) press enter boss.move Up (steps) press enter helper.b u …" at bounding box center [664, 330] width 220 height 84
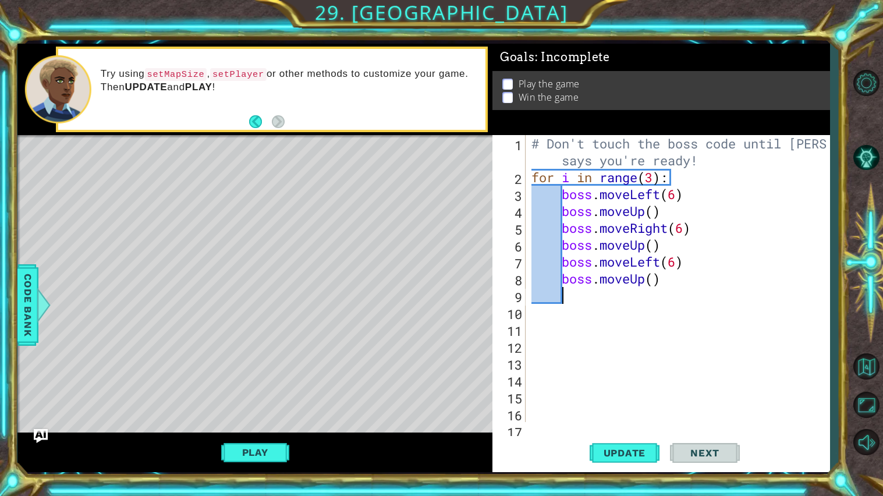
scroll to position [0, 1]
click at [655, 279] on div "# Don't touch the boss code until Vega says you're ready! for i in range ( 3 ) …" at bounding box center [680, 303] width 303 height 337
type textarea "boss.moveUp()"
click at [684, 286] on div "# Don't touch the boss code until Vega says you're ready! for i in range ( 3 ) …" at bounding box center [680, 303] width 303 height 337
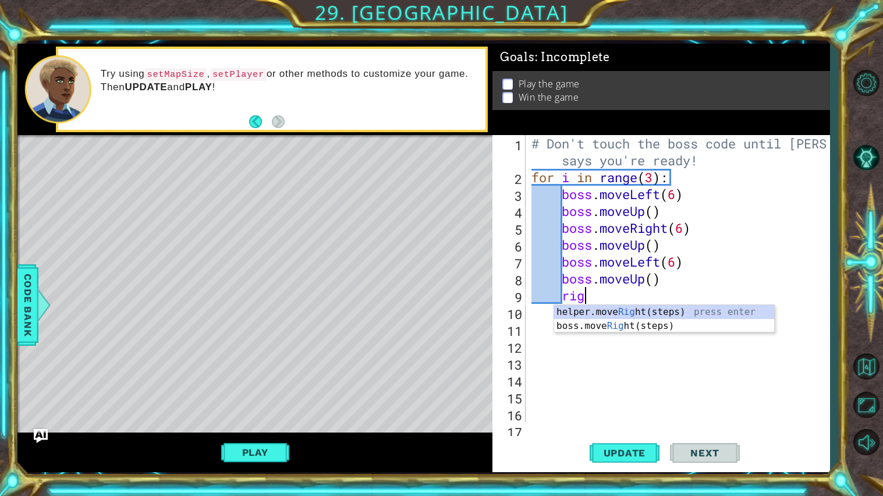
scroll to position [0, 2]
type textarea "right"
click at [667, 320] on div "helper.move Right (steps) press enter boss.move Right (steps) press enter" at bounding box center [664, 333] width 220 height 56
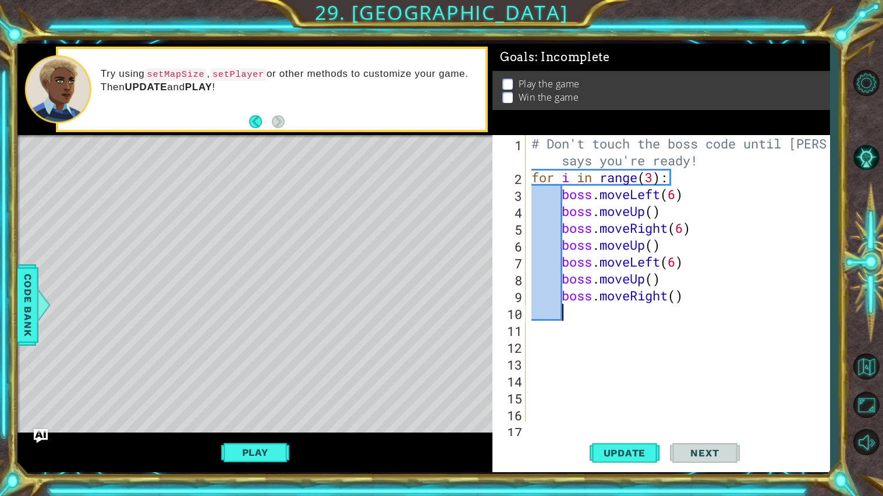
scroll to position [0, 1]
click at [677, 298] on div "# Don't touch the boss code until Vega says you're ready! for i in range ( 3 ) …" at bounding box center [680, 303] width 303 height 337
type textarea "boss.moveRight(6)"
click at [696, 297] on div "# Don't touch the boss code until Vega says you're ready! for i in range ( 3 ) …" at bounding box center [680, 303] width 303 height 337
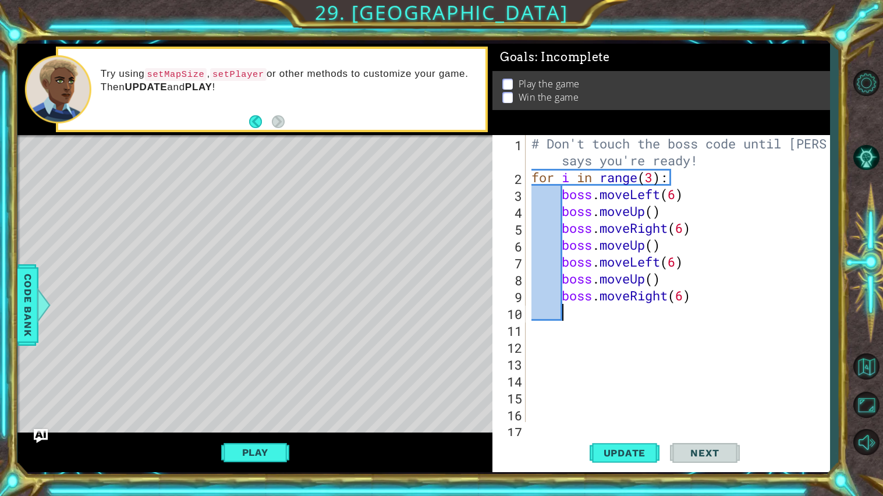
scroll to position [0, 1]
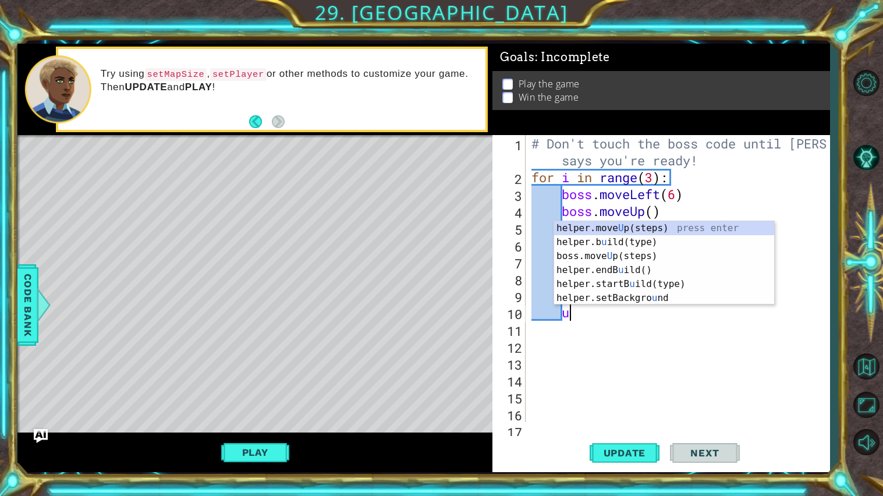
type textarea "up"
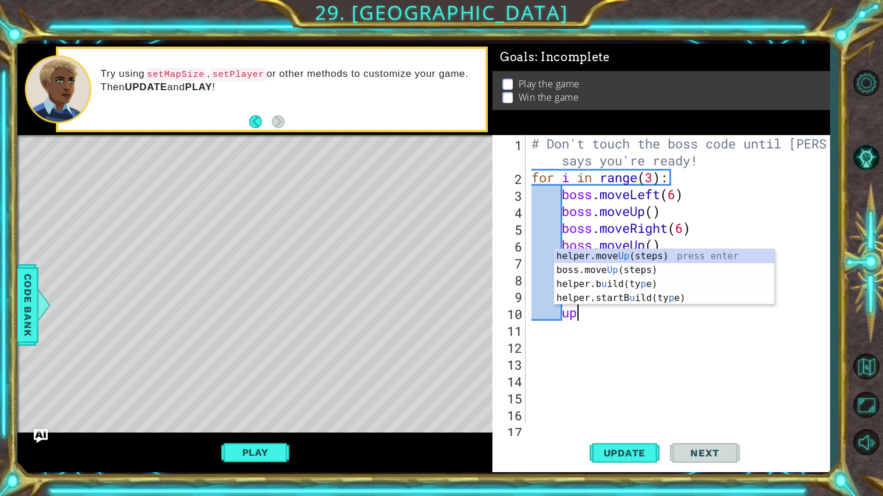
scroll to position [0, 1]
click at [645, 276] on div "helper.move Up (steps) press enter boss.move Up (steps) press enter helper.b u …" at bounding box center [664, 291] width 220 height 84
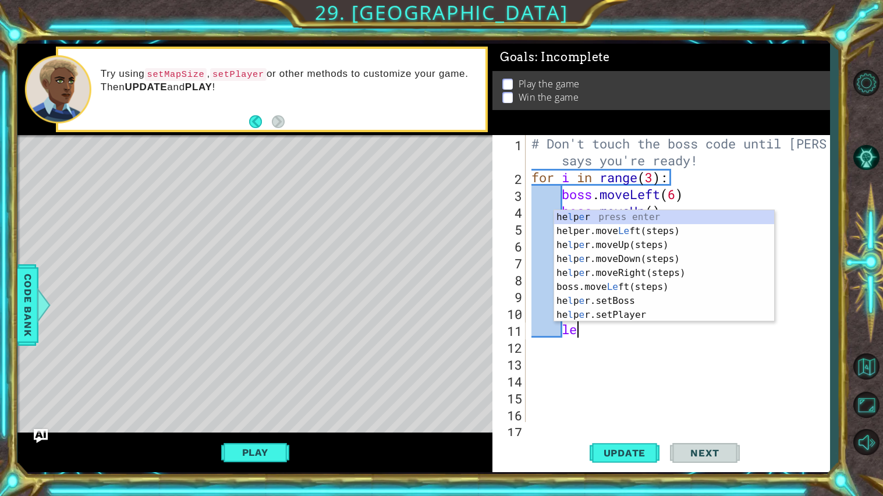
scroll to position [0, 2]
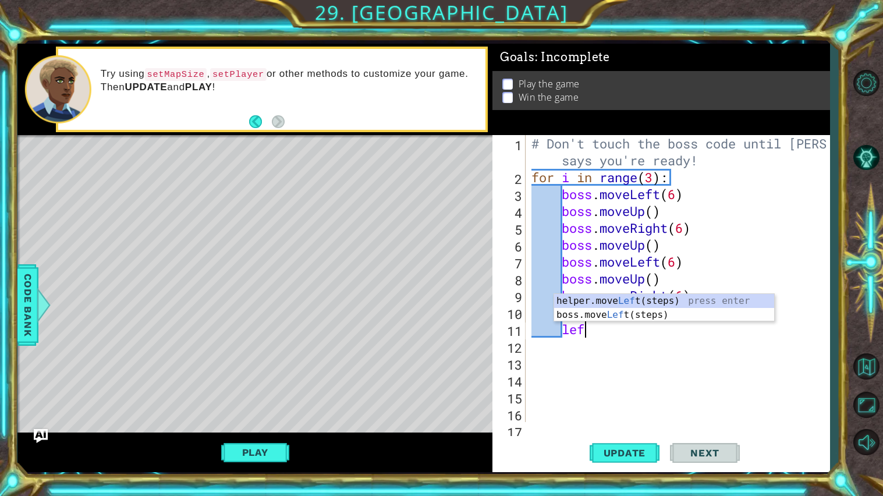
type textarea "left"
click at [655, 311] on div "helper.move Left (steps) press enter boss.move Left (steps) press enter" at bounding box center [664, 322] width 220 height 56
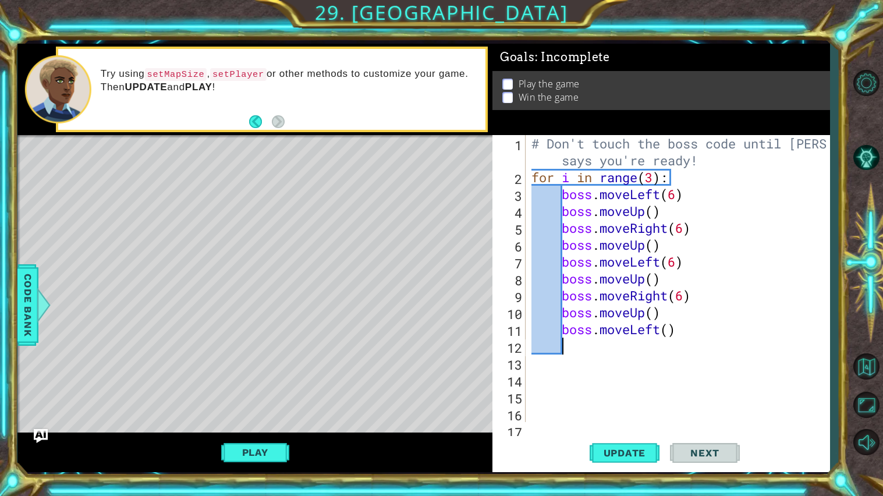
scroll to position [0, 1]
click at [670, 331] on div "# Don't touch the boss code until Vega says you're ready! for i in range ( 3 ) …" at bounding box center [680, 303] width 303 height 337
type textarea "boss.moveLeft(6)"
click at [678, 349] on div "# Don't touch the boss code until Vega says you're ready! for i in range ( 3 ) …" at bounding box center [680, 303] width 303 height 337
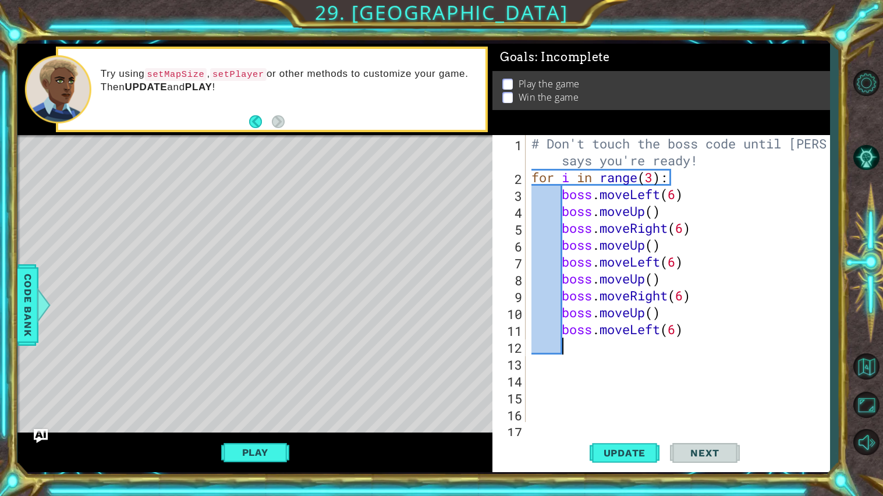
scroll to position [0, 1]
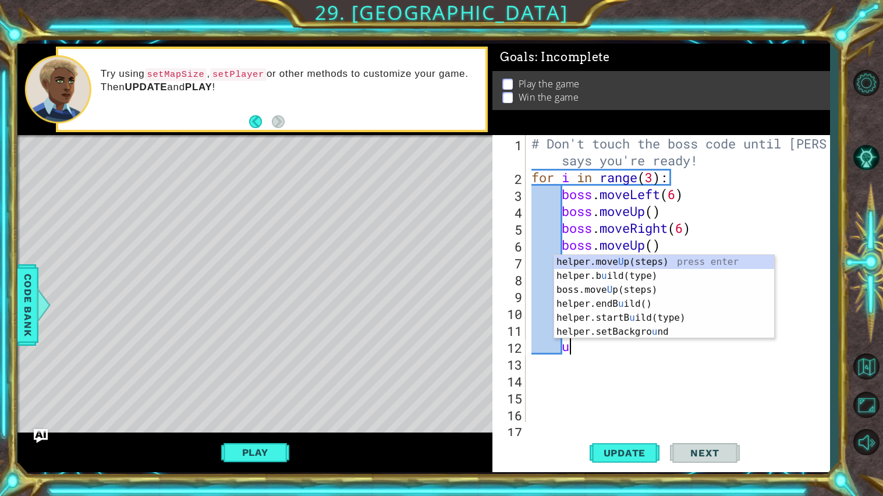
type textarea "up"
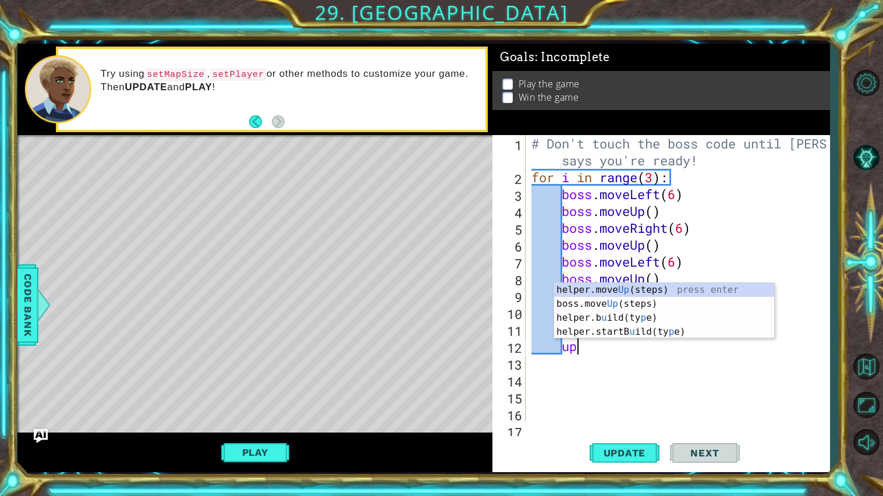
scroll to position [0, 1]
click at [567, 304] on div "helper.move Up (steps) press enter boss.move Up (steps) press enter helper.b u …" at bounding box center [664, 325] width 220 height 84
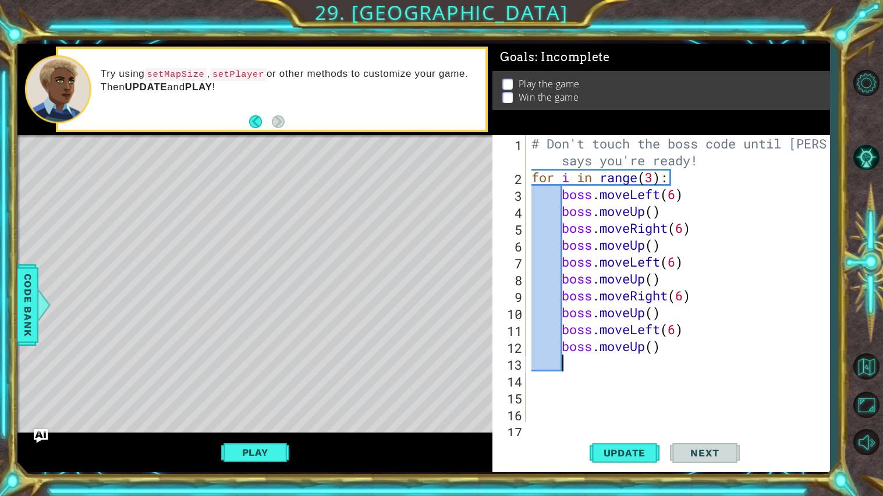
scroll to position [0, 1]
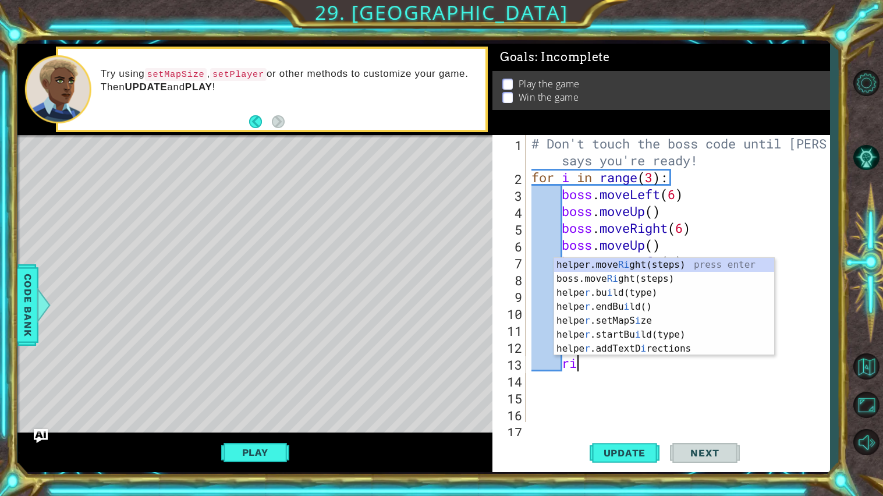
type textarea "rih"
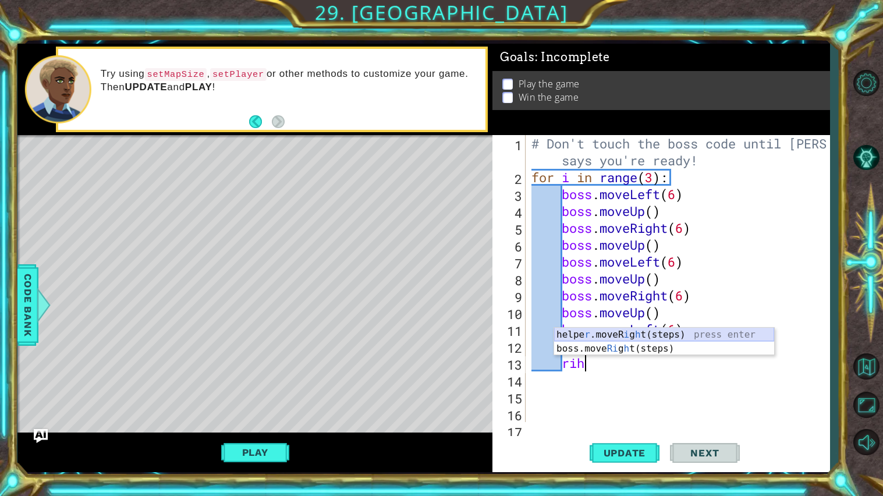
click at [593, 340] on div "helpe r .moveR i g h t(steps) press enter boss.move Ri g h t(steps) press enter" at bounding box center [664, 356] width 220 height 56
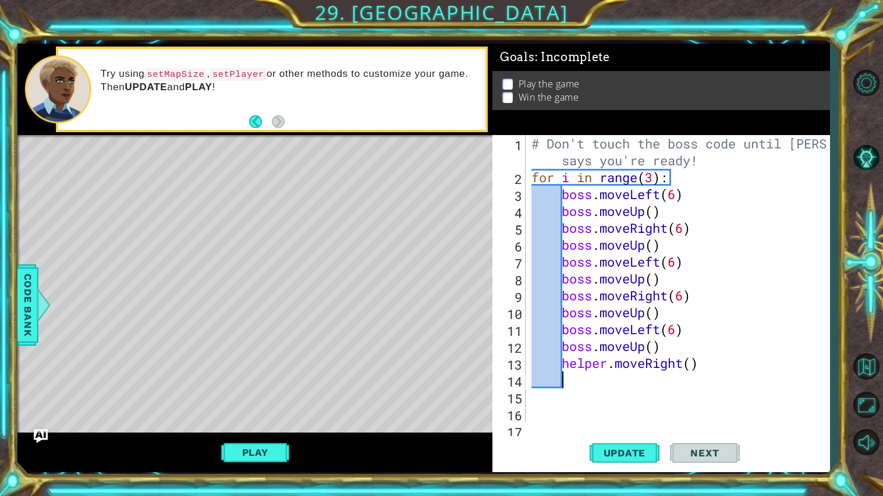
scroll to position [0, 1]
click at [693, 365] on div "# Don't touch the boss code until Vega says you're ready! for i in range ( 3 ) …" at bounding box center [680, 303] width 303 height 337
type textarea "helper.moveRight(6)"
click at [674, 381] on div "# Don't touch the boss code until Vega says you're ready! for i in range ( 3 ) …" at bounding box center [680, 303] width 303 height 337
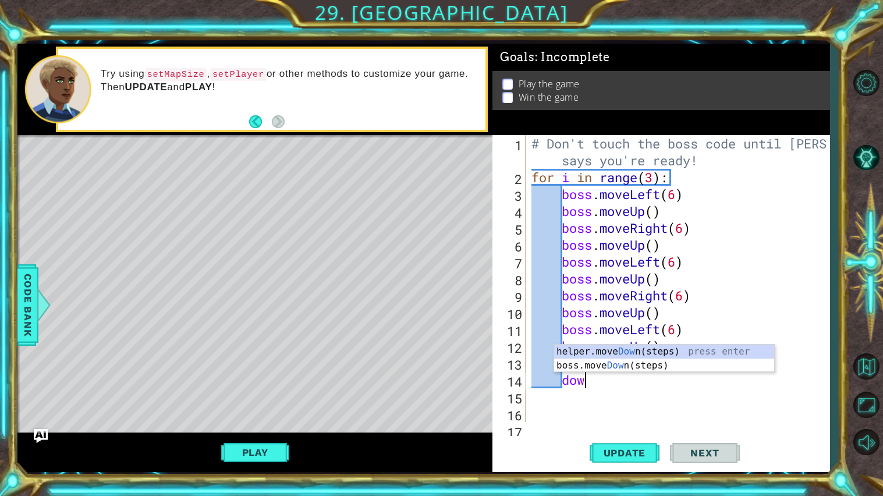
scroll to position [0, 2]
type textarea "down"
click at [620, 363] on div "helper.move Down (steps) press enter boss.move Down (steps) press enter" at bounding box center [664, 372] width 220 height 56
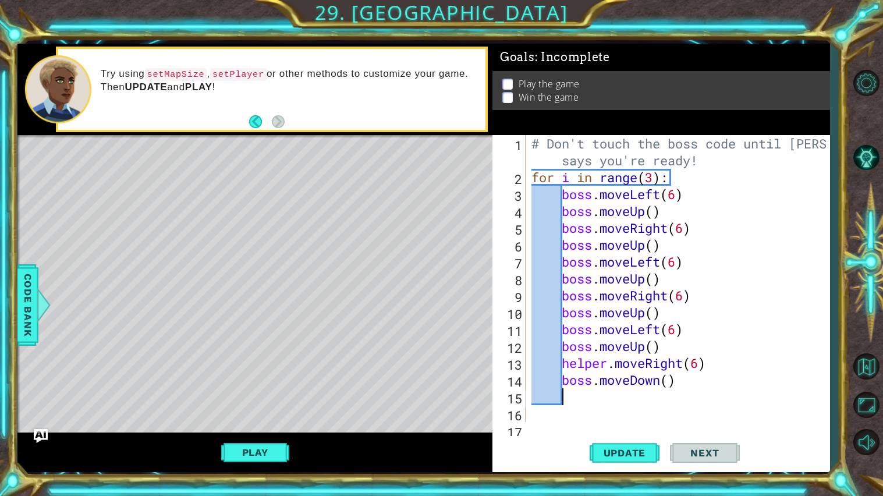
scroll to position [0, 1]
click at [669, 379] on div "# Don't touch the boss code until Vega says you're ready! for i in range ( 3 ) …" at bounding box center [680, 303] width 303 height 337
type textarea "boss.moveDown(5)"
click at [612, 453] on span "Update" at bounding box center [625, 453] width 66 height 12
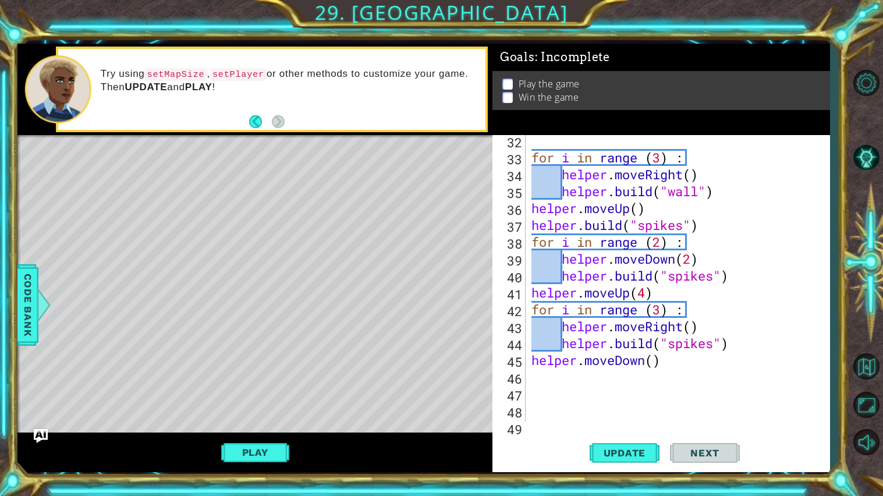
scroll to position [559, 0]
click at [620, 462] on button "Update" at bounding box center [624, 453] width 70 height 34
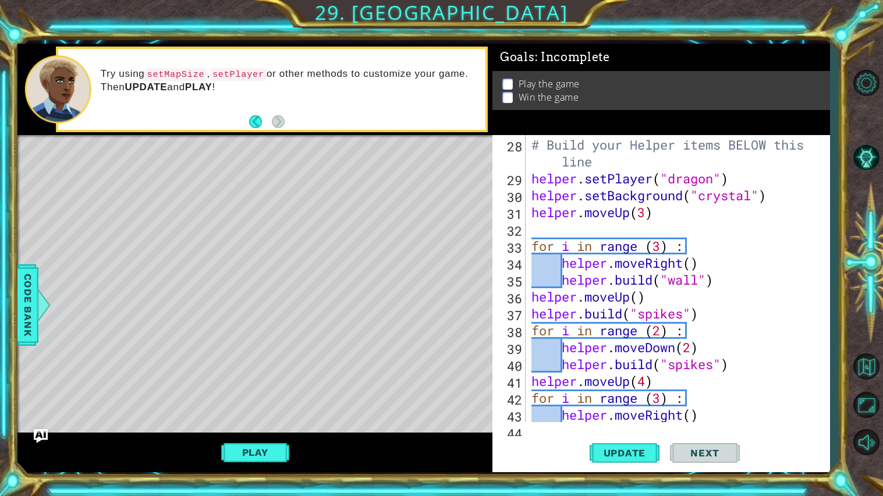
scroll to position [471, 0]
click at [598, 449] on span "Update" at bounding box center [625, 453] width 66 height 12
click at [562, 449] on div "Update Next" at bounding box center [664, 453] width 337 height 34
click at [581, 449] on div "Update Next" at bounding box center [664, 453] width 337 height 34
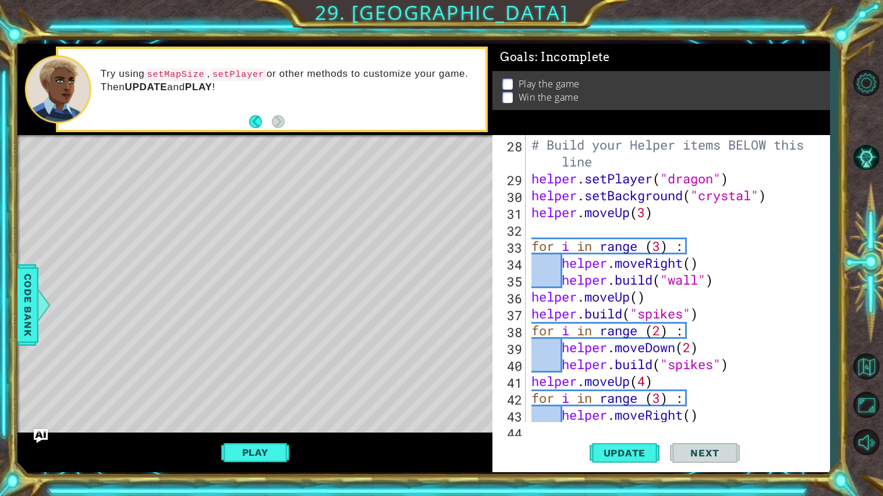
click at [581, 449] on div "Update Next" at bounding box center [664, 453] width 337 height 34
click at [581, 448] on div "Update Next" at bounding box center [664, 453] width 337 height 34
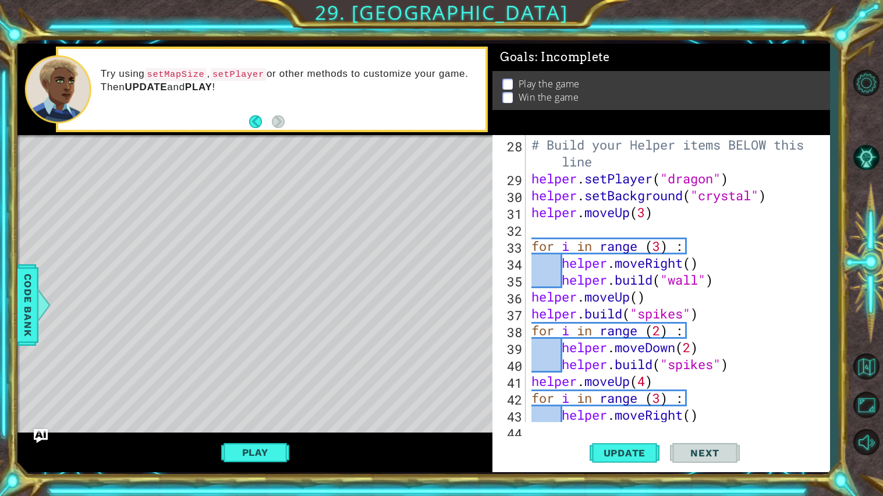
click at [581, 448] on div "Update Next" at bounding box center [664, 453] width 337 height 34
